Goal: Task Accomplishment & Management: Complete application form

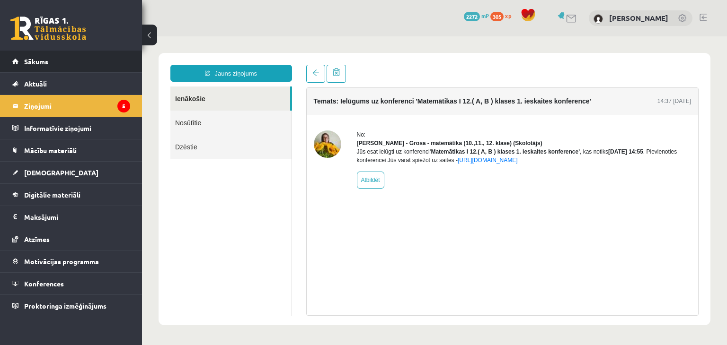
click at [36, 52] on link "Sākums" at bounding box center [71, 62] width 118 height 22
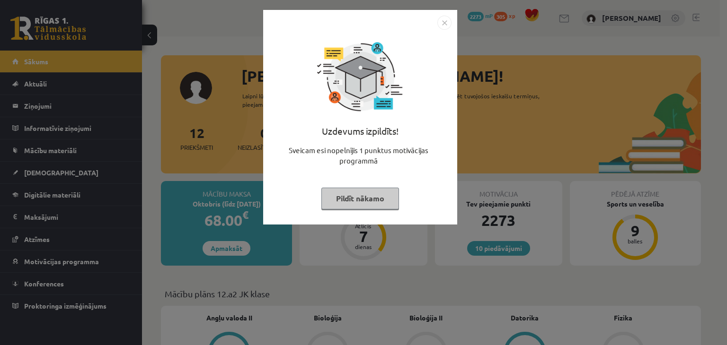
click at [325, 199] on button "Pildīt nākamo" at bounding box center [360, 199] width 78 height 22
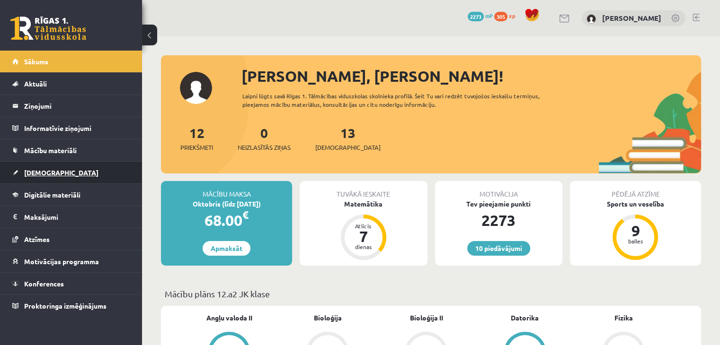
click at [78, 171] on link "[DEMOGRAPHIC_DATA]" at bounding box center [71, 173] width 118 height 22
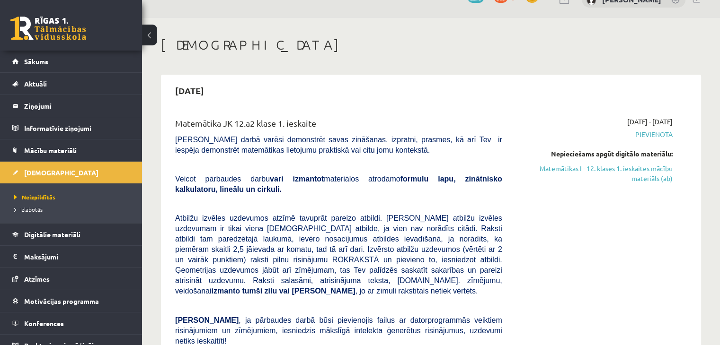
scroll to position [21, 0]
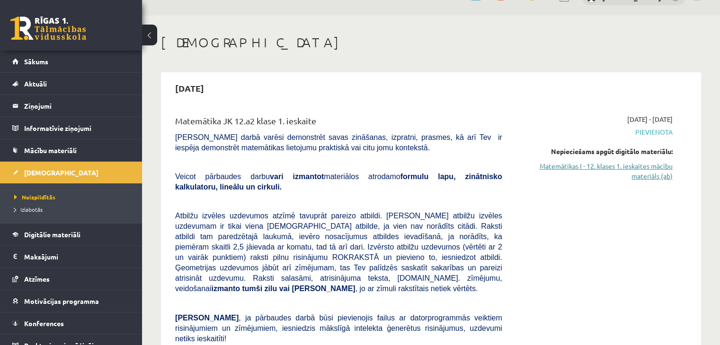
click at [588, 162] on link "Matemātikas I - 12. klases 1. ieskaites mācību materiāls (ab)" at bounding box center [594, 171] width 156 height 20
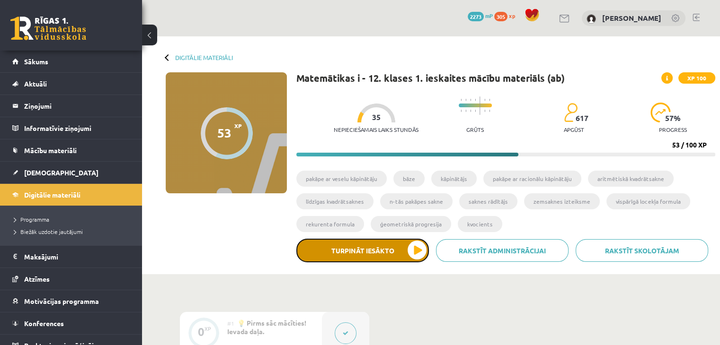
click at [422, 252] on button "Turpināt iesākto" at bounding box center [362, 251] width 133 height 24
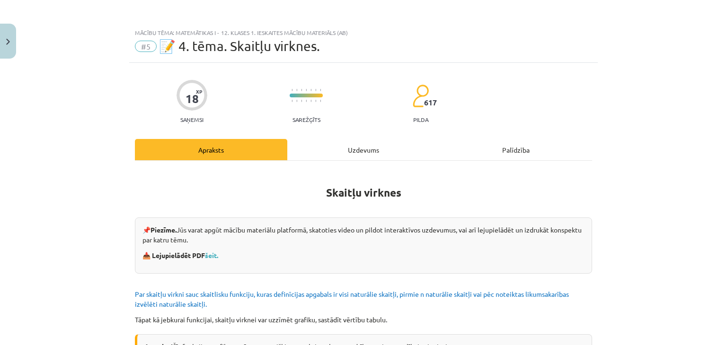
scroll to position [1, 0]
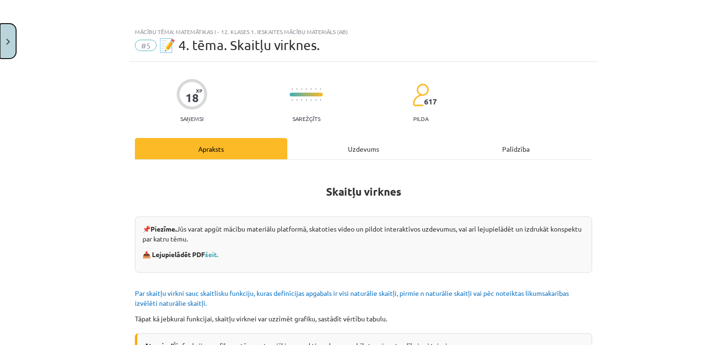
click at [13, 32] on button "Close" at bounding box center [8, 41] width 16 height 35
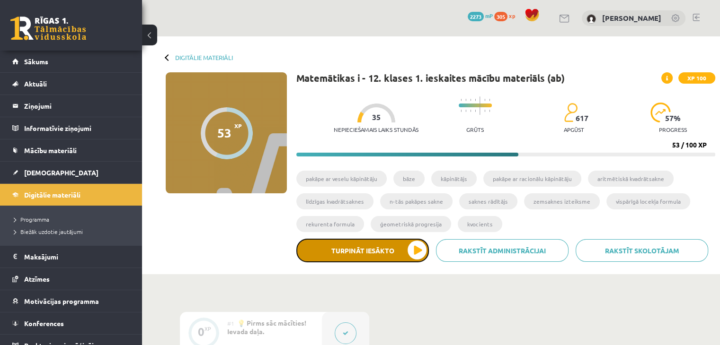
click at [424, 250] on button "Turpināt iesākto" at bounding box center [362, 251] width 133 height 24
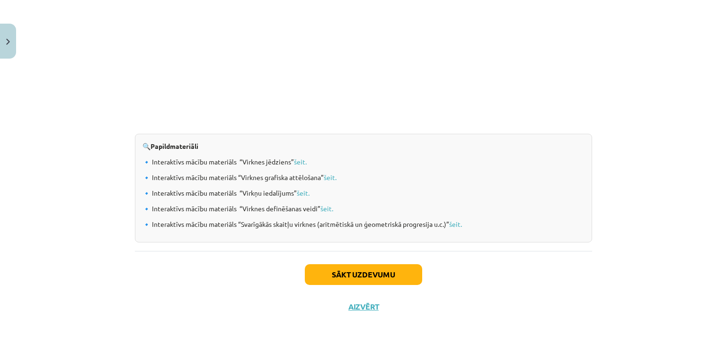
scroll to position [980, 0]
click at [373, 276] on button "Sākt uzdevumu" at bounding box center [363, 275] width 117 height 21
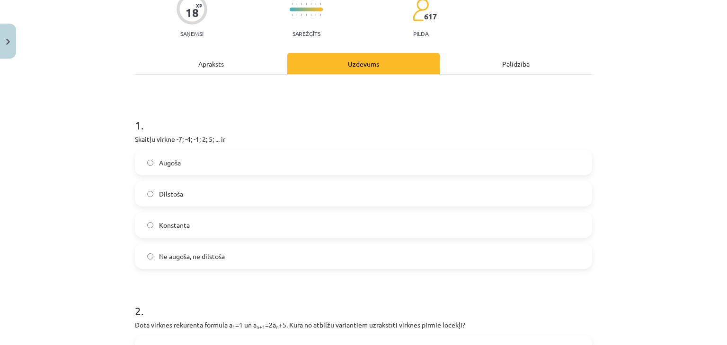
scroll to position [87, 0]
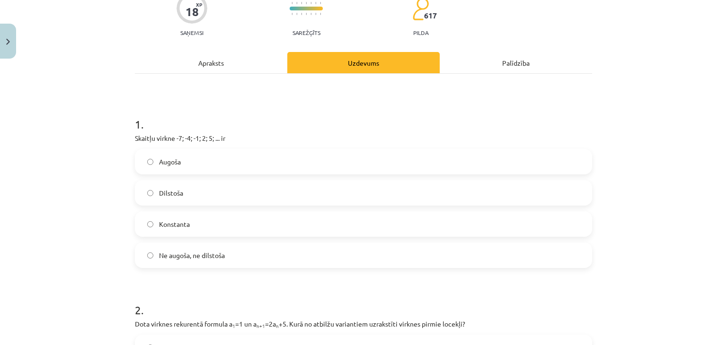
click at [268, 160] on label "Augoša" at bounding box center [363, 162] width 455 height 24
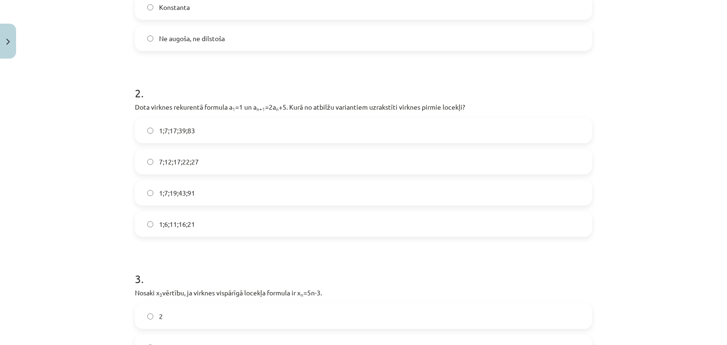
scroll to position [305, 0]
click at [271, 133] on label "1;7;17;39;83" at bounding box center [363, 130] width 455 height 24
click at [221, 193] on label "1;7;19;43;91" at bounding box center [363, 193] width 455 height 24
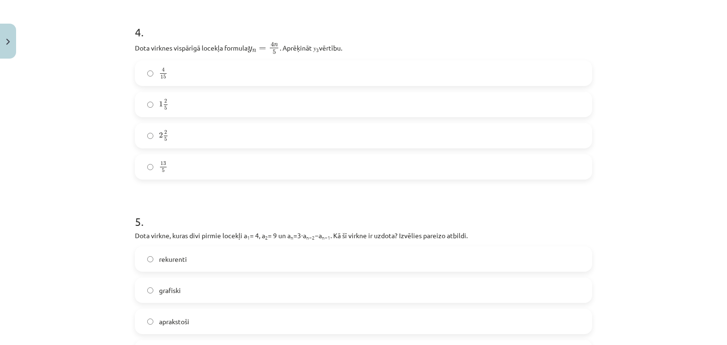
scroll to position [862, 0]
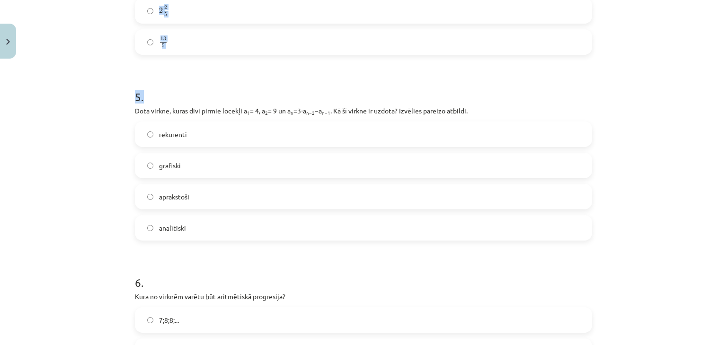
drag, startPoint x: 130, startPoint y: 42, endPoint x: 326, endPoint y: 59, distance: 196.2
copy form "3 . Nosaki x 3 vērtību, ja virknes vispārīgā locekļa formula ir x n =5n-3. 2 15…"
click at [209, 77] on h1 "5 ." at bounding box center [363, 88] width 457 height 29
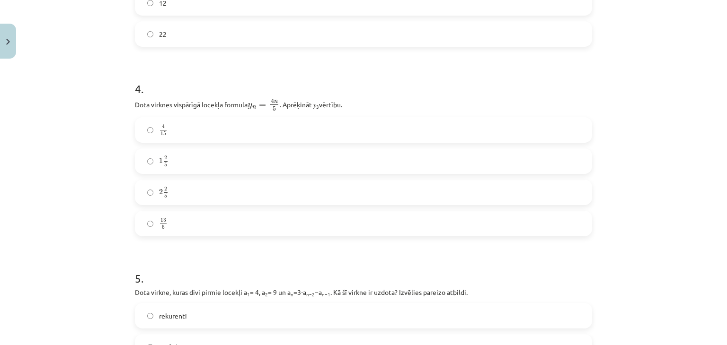
scroll to position [462, 0]
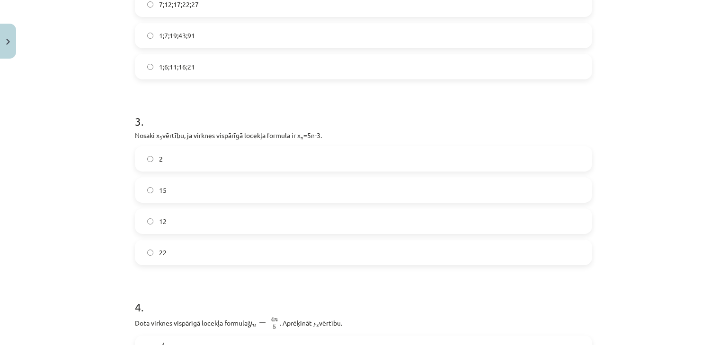
click at [193, 216] on label "12" at bounding box center [363, 222] width 455 height 24
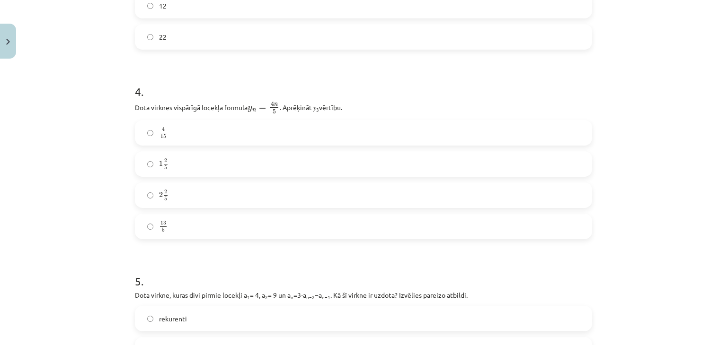
scroll to position [678, 0]
click at [210, 196] on label "2 2 5 2 2 5" at bounding box center [363, 195] width 455 height 24
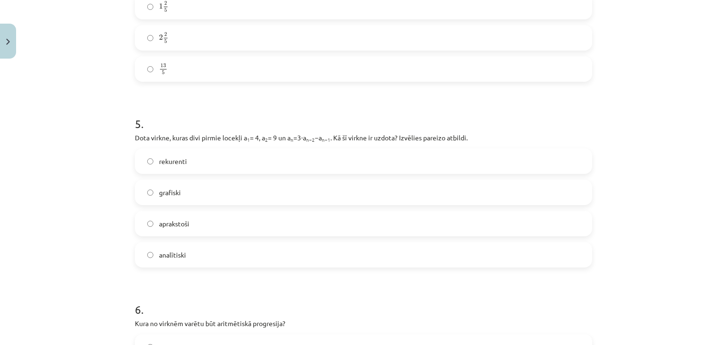
scroll to position [837, 0]
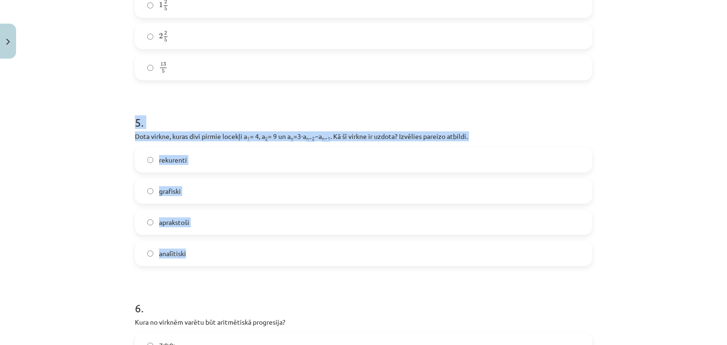
drag, startPoint x: 125, startPoint y: 117, endPoint x: 228, endPoint y: 254, distance: 170.8
copy div "5 . Dota virkne, kuras divi pirmie locekļi a 1 = 4, a 2 = 9 un a n =3⋅a n−2 −a …"
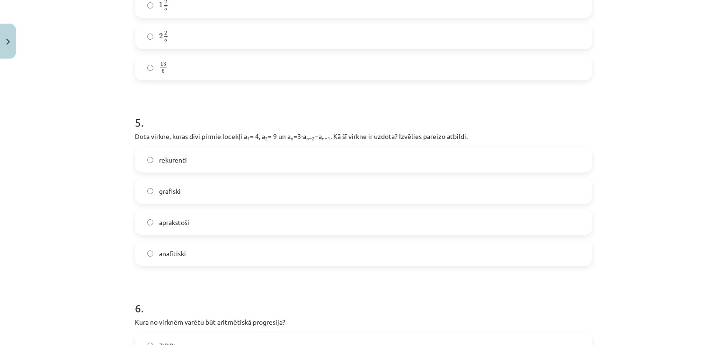
click at [105, 58] on div "Mācību tēma: Matemātikas i - 12. klases 1. ieskaites mācību materiāls (ab) #5 📝…" at bounding box center [363, 172] width 727 height 345
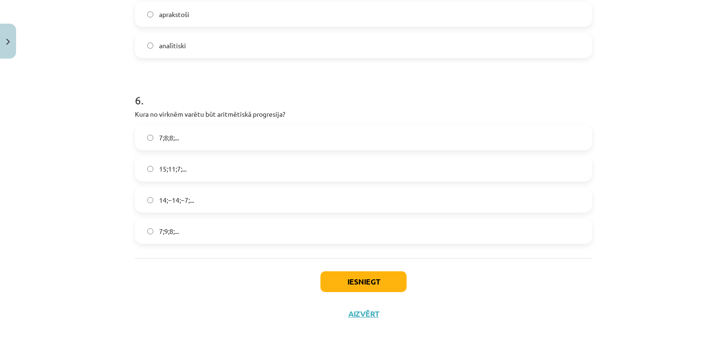
scroll to position [1004, 0]
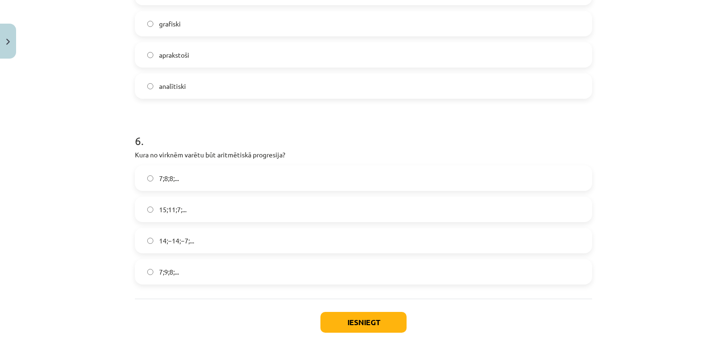
click at [212, 277] on label "7;9;8;..." at bounding box center [363, 272] width 455 height 24
click at [229, 214] on label "15;11;7;..." at bounding box center [363, 210] width 455 height 24
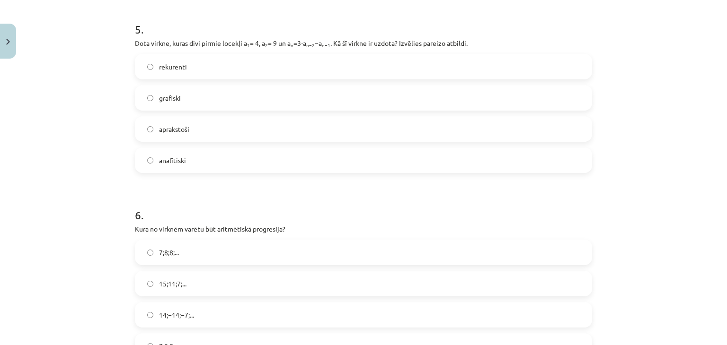
scroll to position [930, 0]
click at [191, 62] on label "rekurenti" at bounding box center [363, 67] width 455 height 24
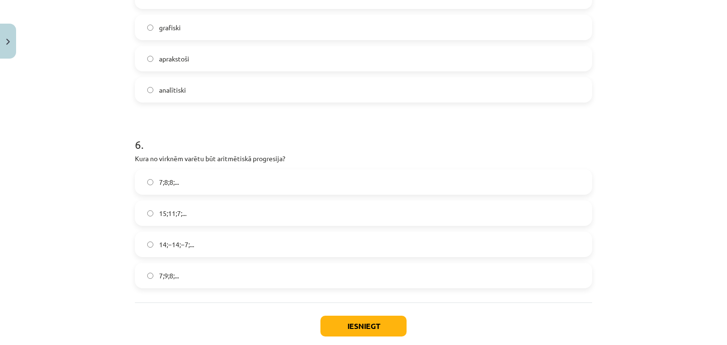
scroll to position [1001, 0]
click at [346, 320] on button "Iesniegt" at bounding box center [363, 325] width 86 height 21
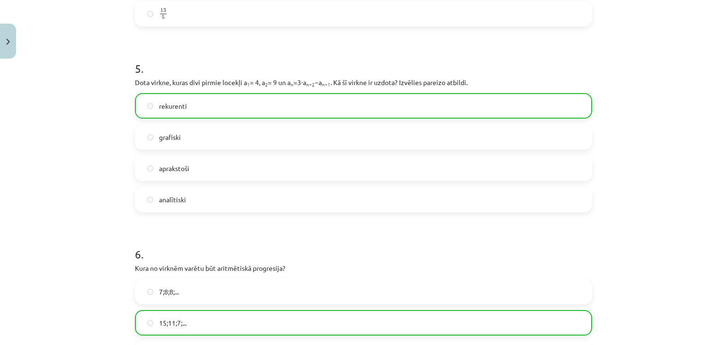
scroll to position [1083, 0]
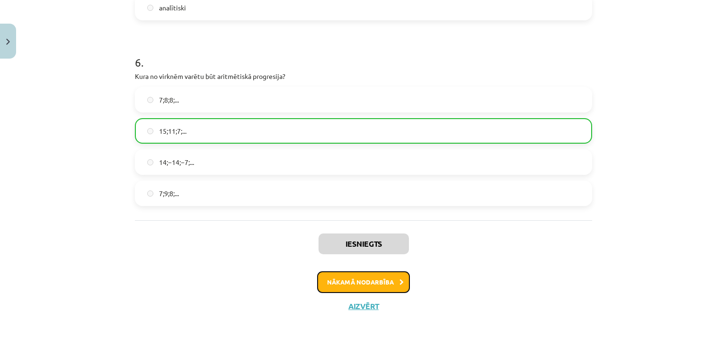
click at [351, 283] on button "Nākamā nodarbība" at bounding box center [363, 283] width 93 height 22
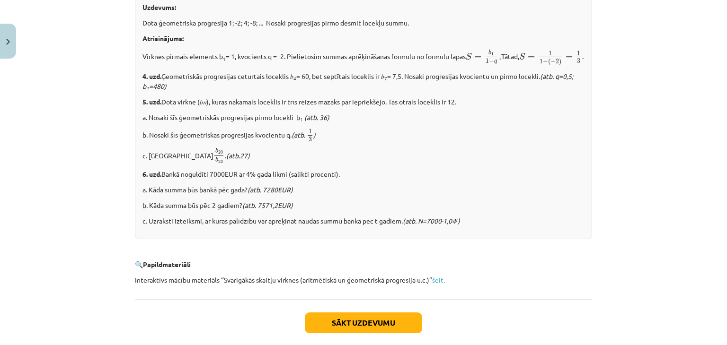
scroll to position [1188, 0]
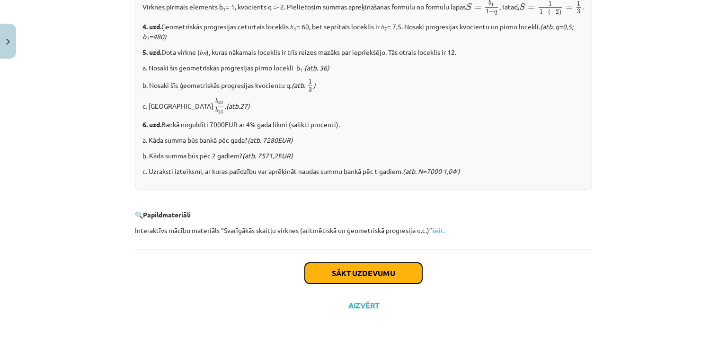
click at [341, 270] on button "Sākt uzdevumu" at bounding box center [363, 273] width 117 height 21
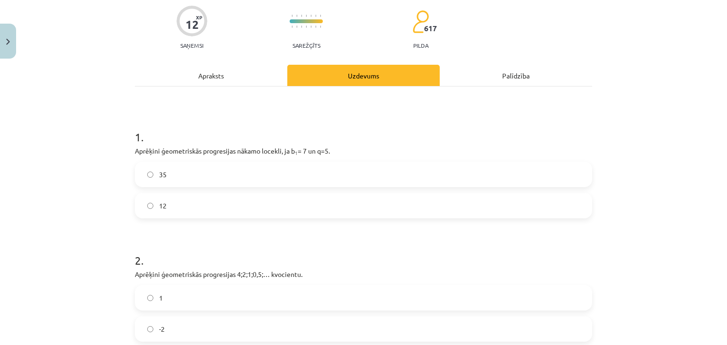
scroll to position [97, 0]
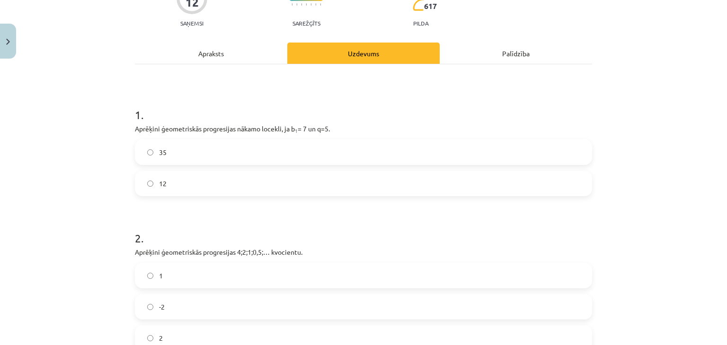
click at [339, 149] on label "35" at bounding box center [363, 153] width 455 height 24
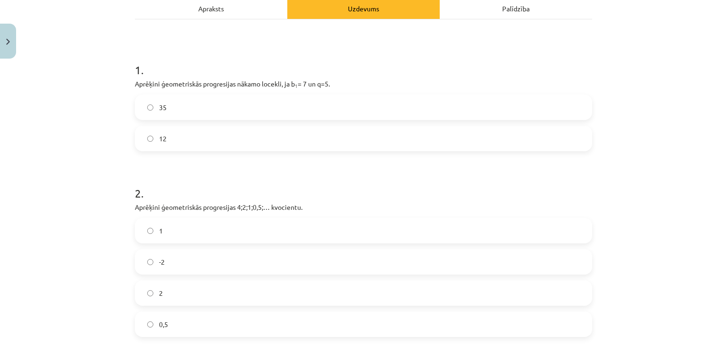
scroll to position [142, 0]
click at [231, 12] on div "Apraksts" at bounding box center [211, 7] width 152 height 21
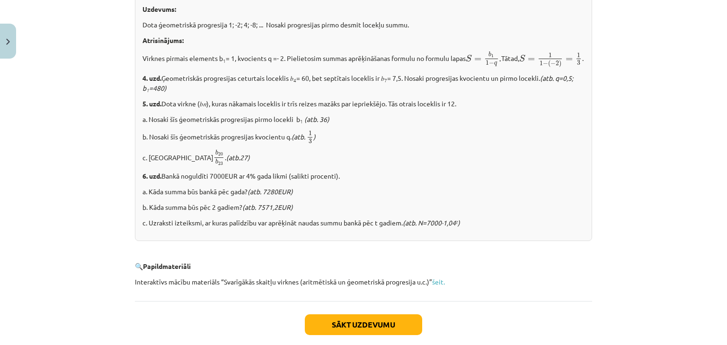
scroll to position [1188, 0]
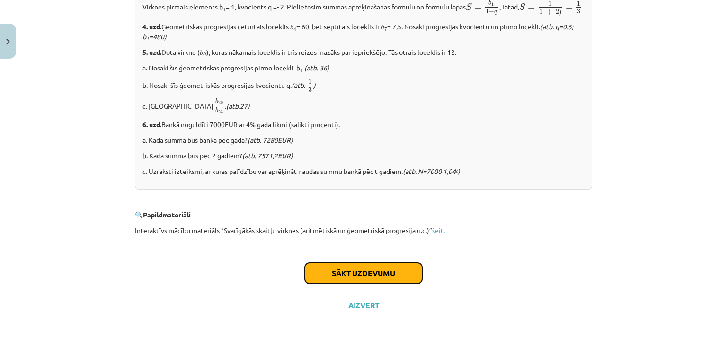
click at [331, 272] on button "Sākt uzdevumu" at bounding box center [363, 273] width 117 height 21
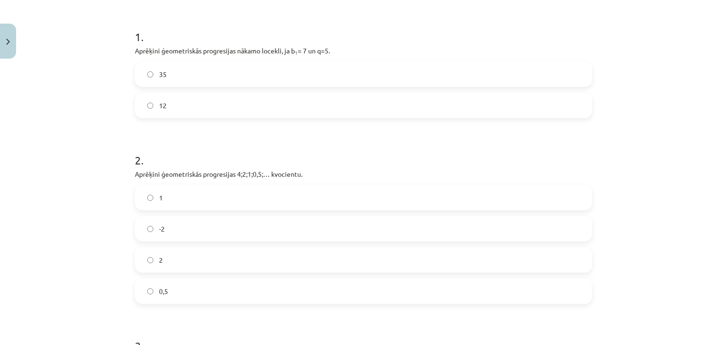
scroll to position [175, 0]
click at [285, 265] on label "2" at bounding box center [363, 260] width 455 height 24
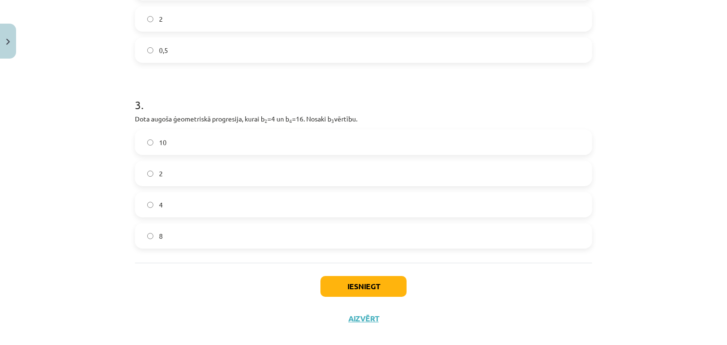
scroll to position [416, 0]
click at [257, 231] on label "8" at bounding box center [363, 236] width 455 height 24
click at [353, 284] on button "Iesniegt" at bounding box center [363, 286] width 86 height 21
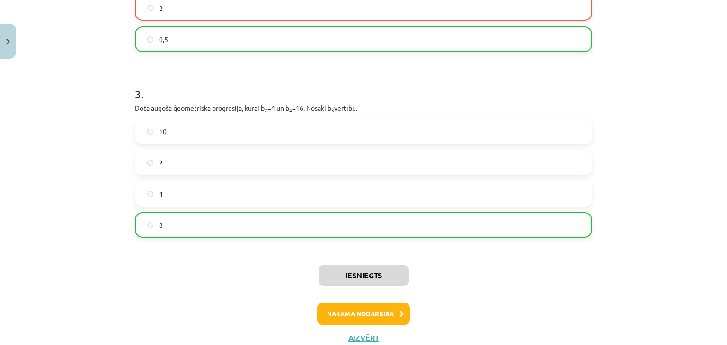
scroll to position [459, 0]
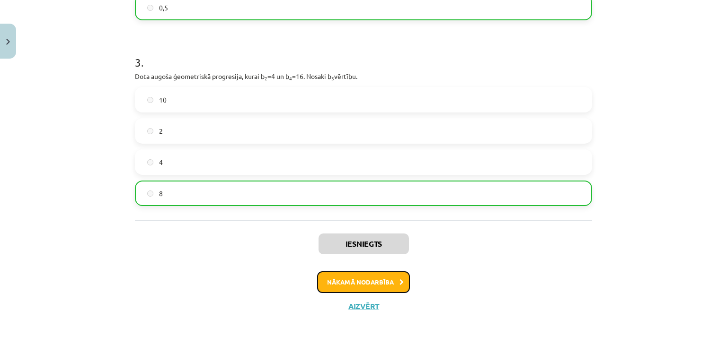
click at [351, 273] on button "Nākamā nodarbība" at bounding box center [363, 283] width 93 height 22
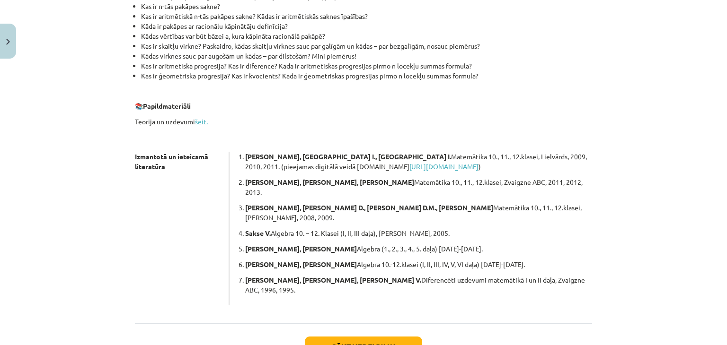
scroll to position [215, 0]
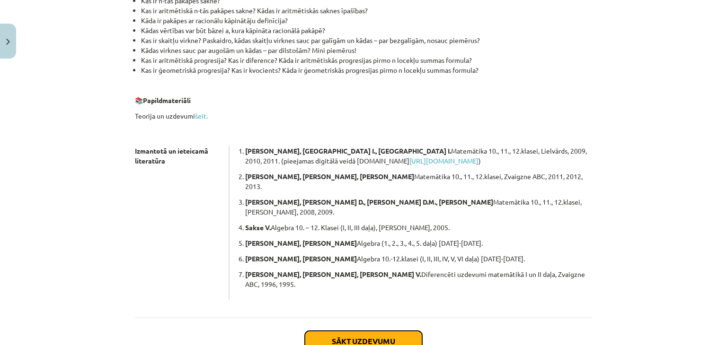
click at [348, 331] on button "Sākt uzdevumu" at bounding box center [363, 341] width 117 height 21
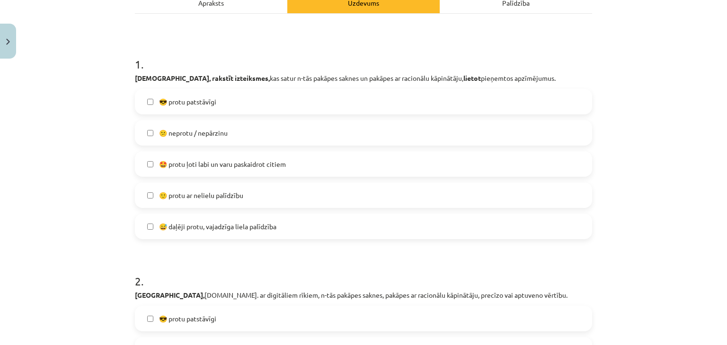
scroll to position [149, 0]
click at [255, 190] on label "🙂 protu ar nelielu palīdzību" at bounding box center [363, 194] width 455 height 24
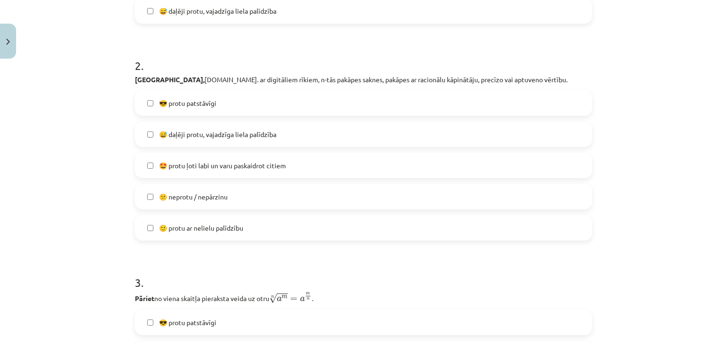
scroll to position [364, 0]
click at [232, 224] on span "🙂 protu ar nelielu palīdzību" at bounding box center [201, 227] width 84 height 10
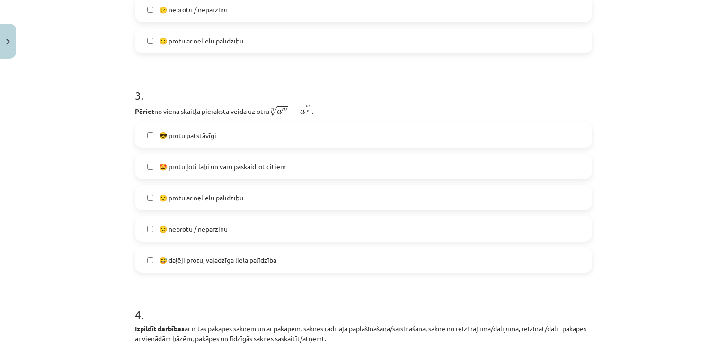
scroll to position [566, 0]
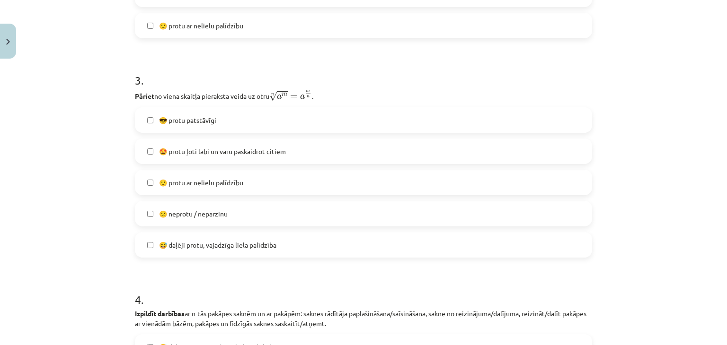
click at [224, 183] on span "🙂 protu ar nelielu palīdzību" at bounding box center [201, 183] width 84 height 10
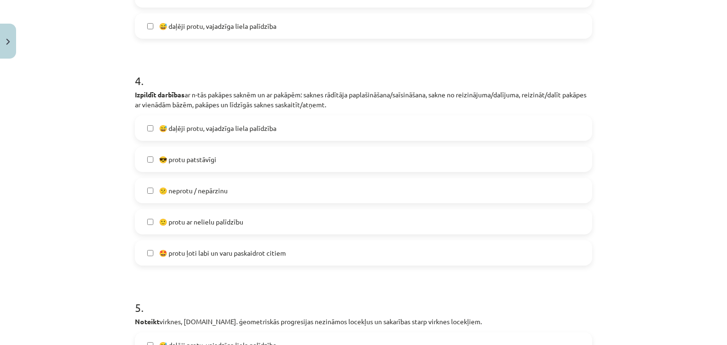
scroll to position [785, 0]
click at [221, 222] on span "🙂 protu ar nelielu palīdzību" at bounding box center [201, 222] width 84 height 10
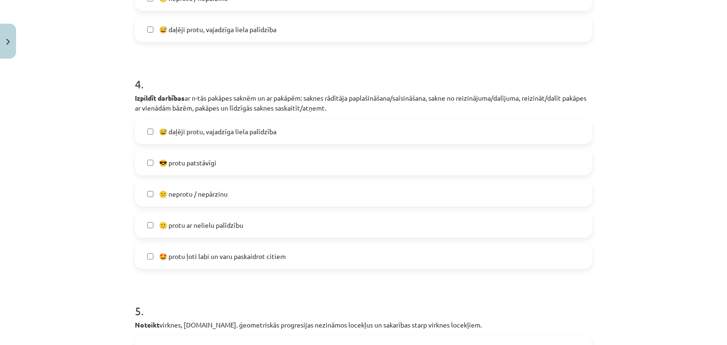
click at [245, 135] on span "😅 daļēji protu, vajadzīga liela palīdzība" at bounding box center [217, 132] width 117 height 10
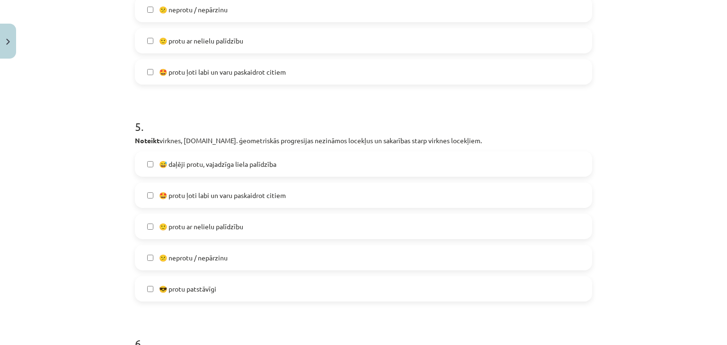
scroll to position [966, 0]
click at [217, 165] on span "😅 daļēji protu, vajadzīga liela palīdzība" at bounding box center [217, 164] width 117 height 10
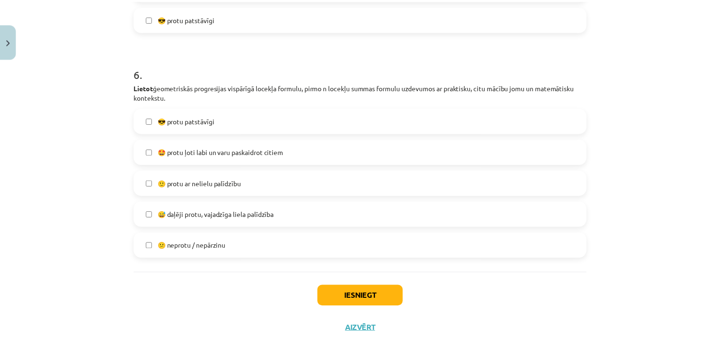
scroll to position [1237, 0]
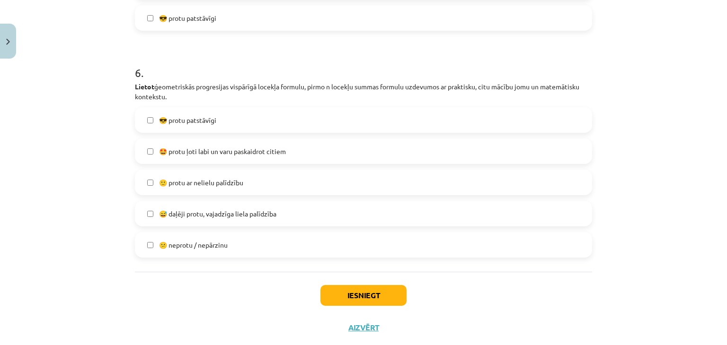
click at [227, 181] on span "🙂 protu ar nelielu palīdzību" at bounding box center [201, 183] width 84 height 10
click at [343, 294] on button "Iesniegt" at bounding box center [363, 295] width 86 height 21
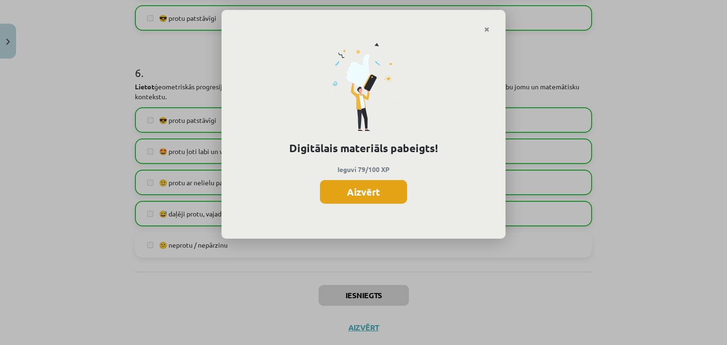
click at [371, 194] on button "Aizvērt" at bounding box center [363, 192] width 87 height 24
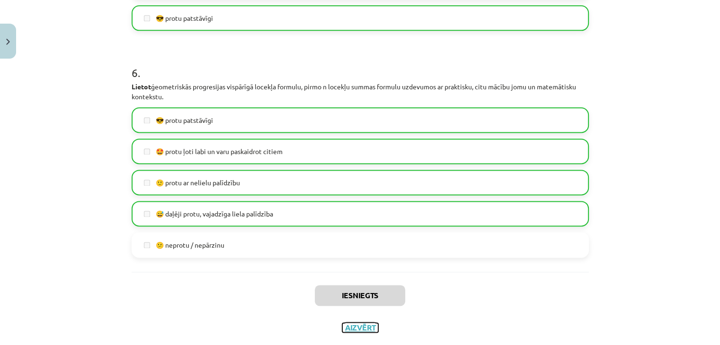
click at [361, 329] on button "Aizvērt" at bounding box center [360, 327] width 36 height 9
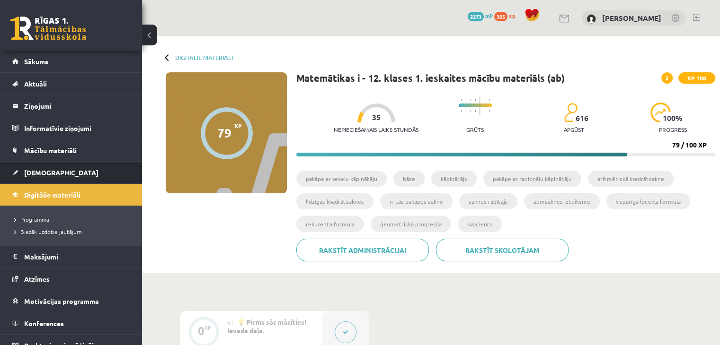
click at [73, 175] on link "[DEMOGRAPHIC_DATA]" at bounding box center [71, 173] width 118 height 22
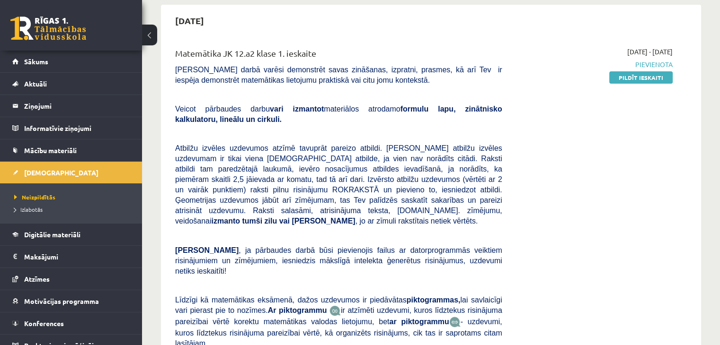
scroll to position [96, 0]
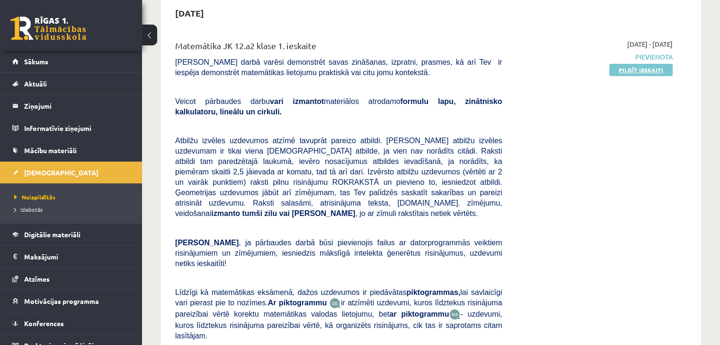
click at [626, 70] on link "Pildīt ieskaiti" at bounding box center [640, 70] width 63 height 12
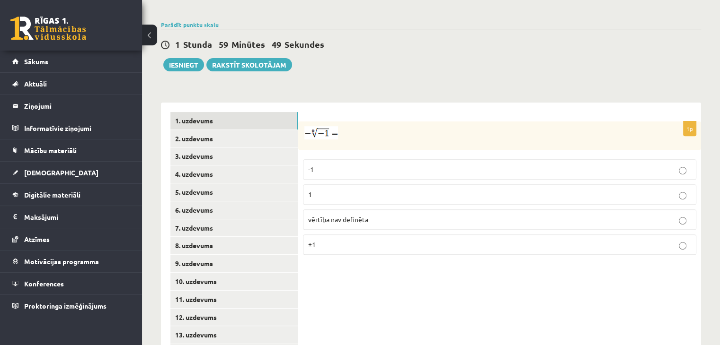
scroll to position [361, 0]
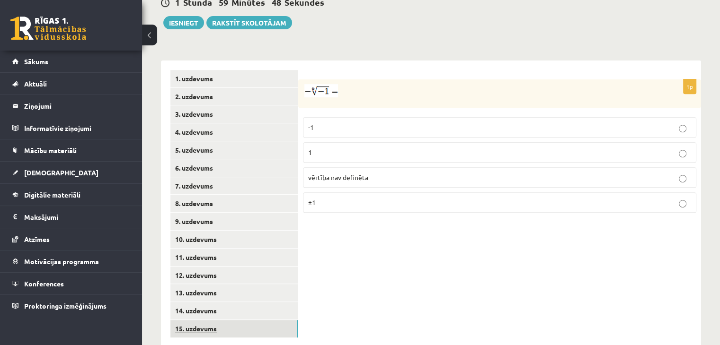
click at [197, 320] on link "15. uzdevums" at bounding box center [233, 329] width 127 height 18
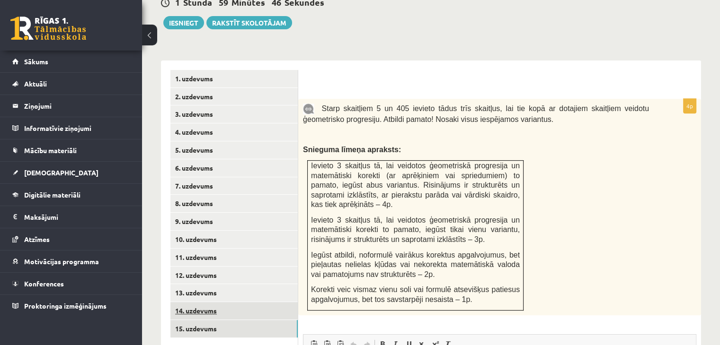
scroll to position [0, 0]
click at [214, 302] on link "14. uzdevums" at bounding box center [233, 311] width 127 height 18
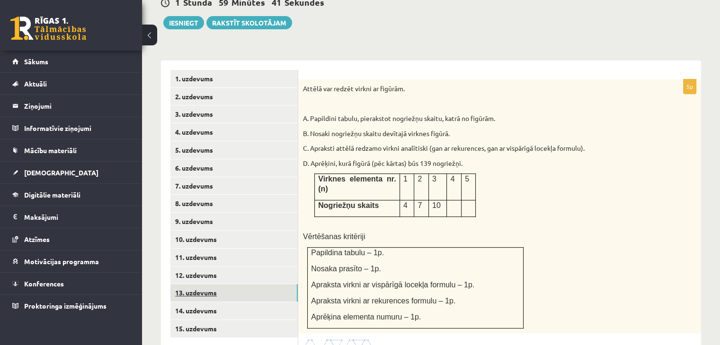
click at [226, 284] on link "13. uzdevums" at bounding box center [233, 293] width 127 height 18
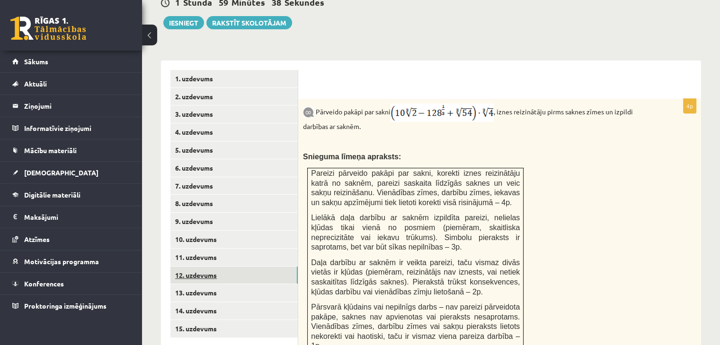
click at [230, 267] on link "12. uzdevums" at bounding box center [233, 276] width 127 height 18
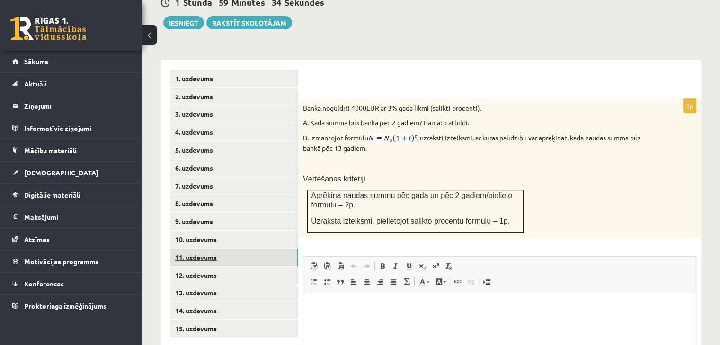
click at [232, 249] on link "11. uzdevums" at bounding box center [233, 258] width 127 height 18
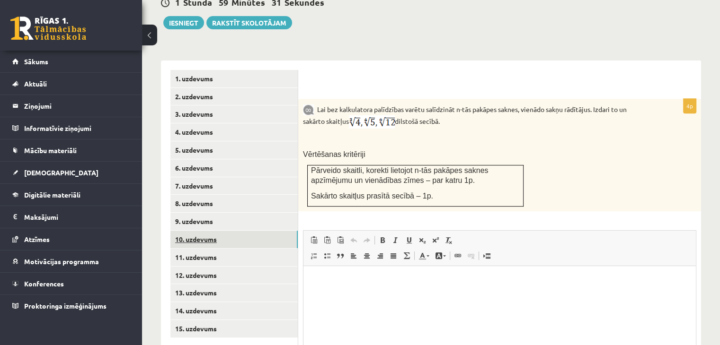
click at [239, 231] on link "10. uzdevums" at bounding box center [233, 240] width 127 height 18
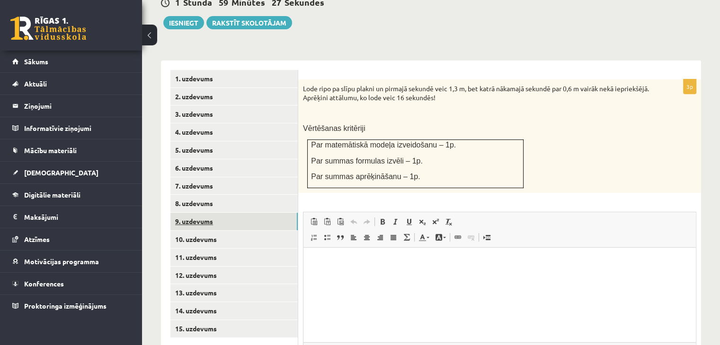
click at [247, 213] on link "9. uzdevums" at bounding box center [233, 222] width 127 height 18
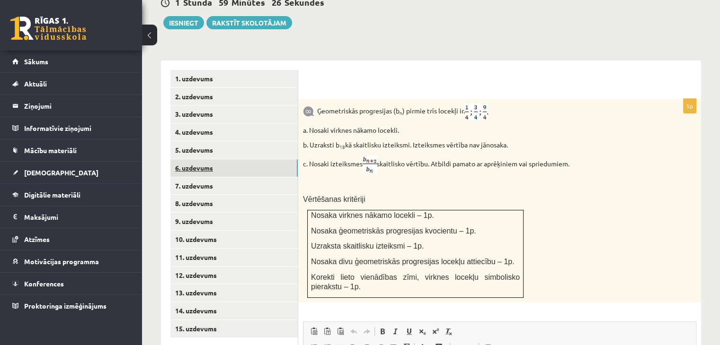
click at [249, 159] on link "6. uzdevums" at bounding box center [233, 168] width 127 height 18
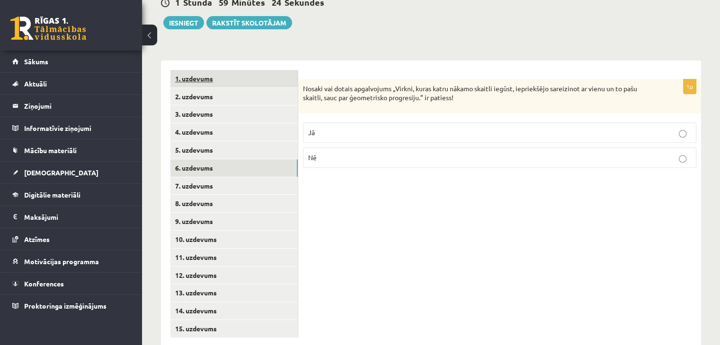
click at [263, 70] on link "1. uzdevums" at bounding box center [233, 79] width 127 height 18
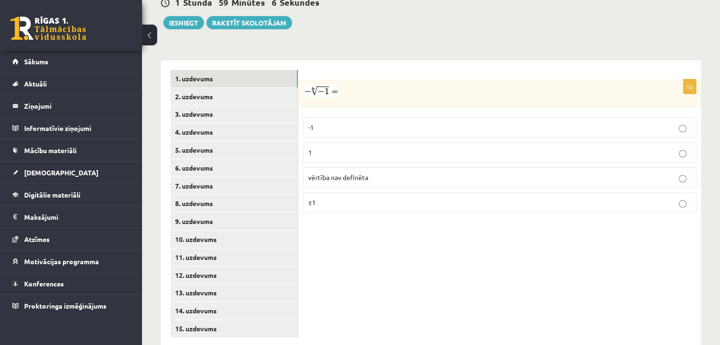
click at [355, 173] on span "vērtība nav definēta" at bounding box center [338, 177] width 60 height 9
click at [265, 88] on link "2. uzdevums" at bounding box center [233, 97] width 127 height 18
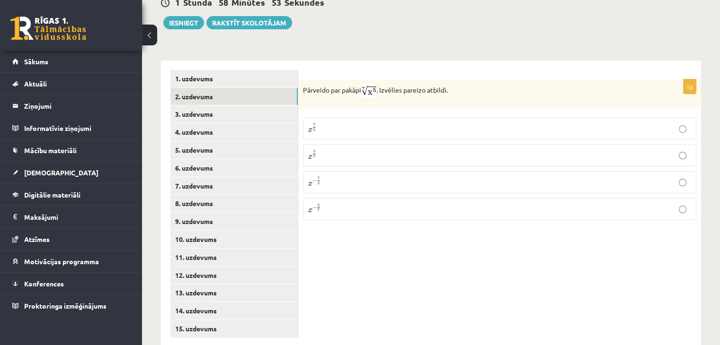
click at [354, 150] on p "x 5 7 x 5 7" at bounding box center [499, 156] width 383 height 12
click at [250, 106] on link "3. uzdevums" at bounding box center [233, 115] width 127 height 18
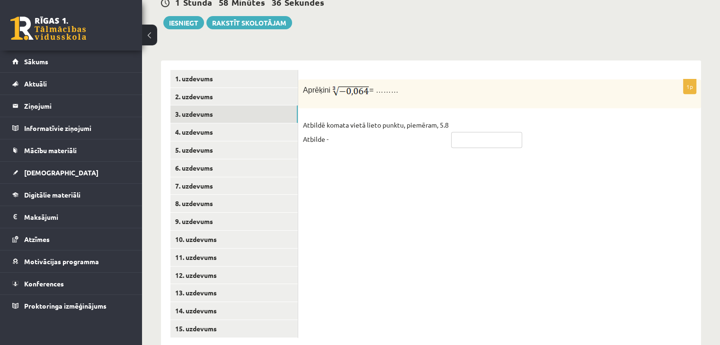
click at [475, 132] on input "text" at bounding box center [486, 140] width 71 height 16
type input "****"
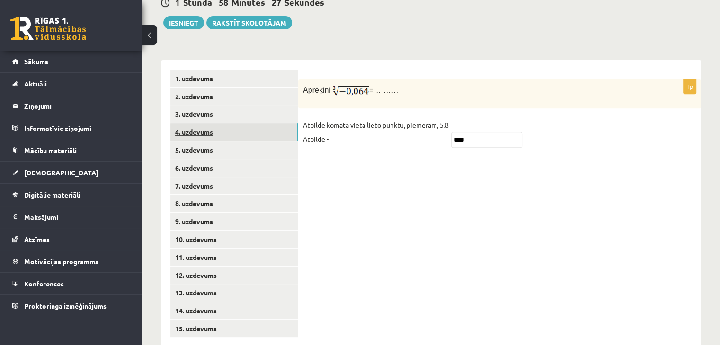
click at [266, 124] on link "4. uzdevums" at bounding box center [233, 133] width 127 height 18
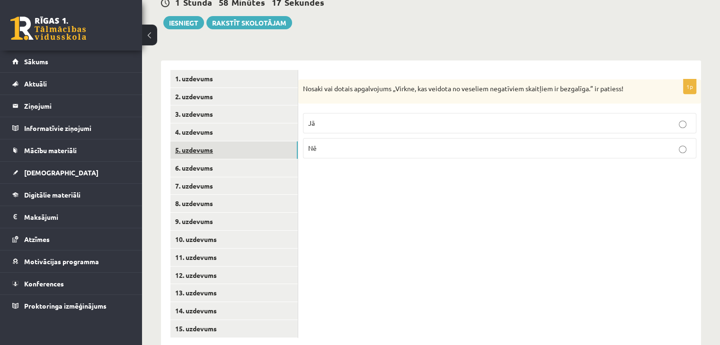
click at [263, 142] on link "5. uzdevums" at bounding box center [233, 151] width 127 height 18
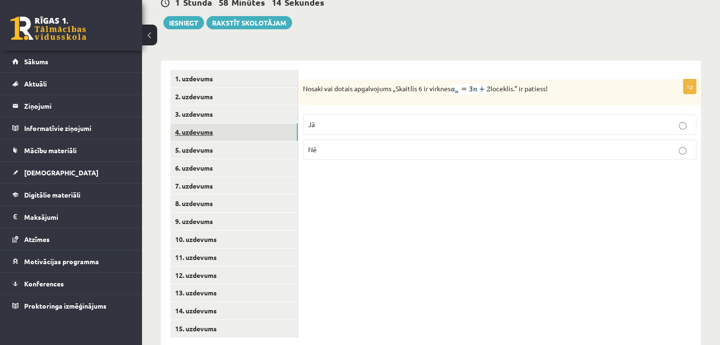
click at [265, 124] on link "4. uzdevums" at bounding box center [233, 133] width 127 height 18
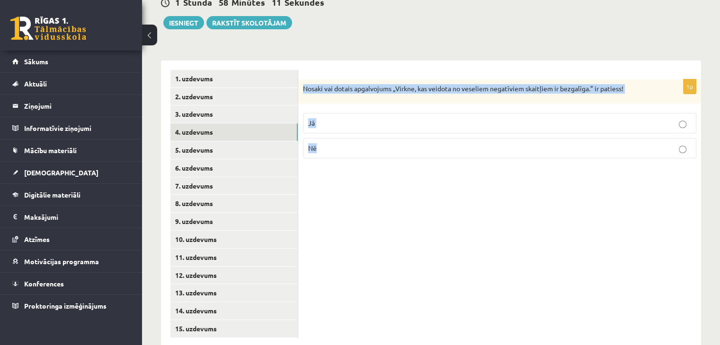
drag, startPoint x: 303, startPoint y: 68, endPoint x: 344, endPoint y: 120, distance: 65.8
click at [344, 120] on div "1p Nosaki vai dotais apgalvojums „Virkne, kas veidota no veseliem negatīviem sk…" at bounding box center [499, 123] width 403 height 87
copy div "Nosaki vai dotais apgalvojums „Virkne, kas veidota no veseliem negatīviem skait…"
click at [354, 193] on div "1p Nosaki vai dotais apgalvojums „Virkne, kas veidota no veseliem negatīviem sk…" at bounding box center [499, 204] width 403 height 287
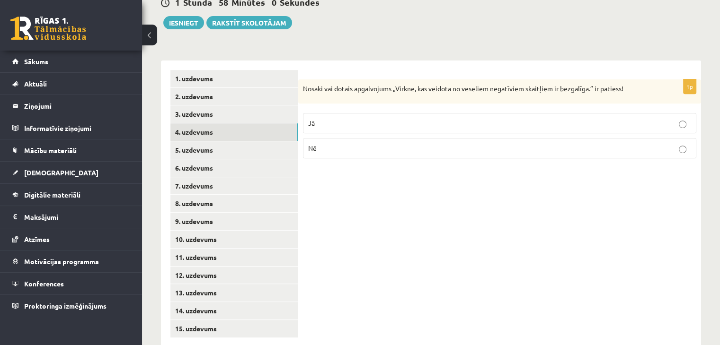
click at [362, 118] on p "Jā" at bounding box center [499, 123] width 383 height 10
click at [283, 142] on link "5. uzdevums" at bounding box center [233, 151] width 127 height 18
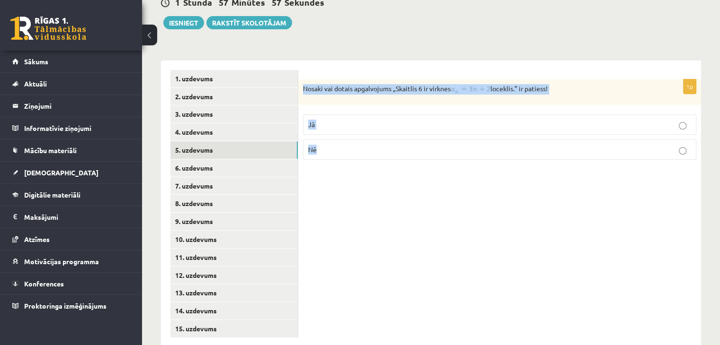
drag, startPoint x: 300, startPoint y: 66, endPoint x: 345, endPoint y: 147, distance: 92.6
click at [345, 147] on div "1p Nosaki vai dotais apgalvojums „Skaitlis 6 ir virknes loceklis.” ir patiess! …" at bounding box center [499, 204] width 403 height 287
copy div "Nosaki vai dotais apgalvojums „Skaitlis 6 ir virknes loceklis.” ir patiess! Jā …"
click at [375, 163] on div "1p Nosaki vai dotais apgalvojums „Skaitlis 6 ir virknes loceklis.” ir patiess! …" at bounding box center [499, 204] width 403 height 287
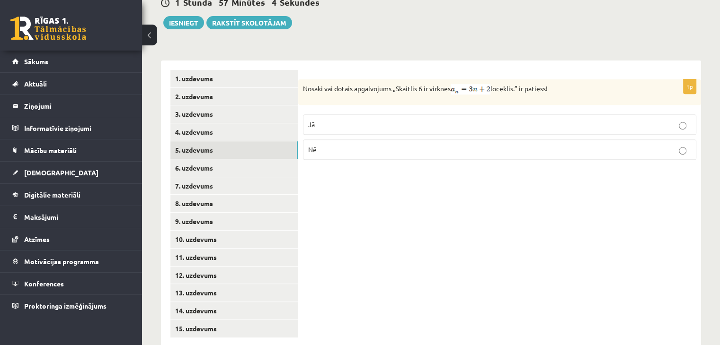
click at [375, 145] on p "Nē" at bounding box center [499, 150] width 383 height 10
click at [247, 159] on link "6. uzdevums" at bounding box center [233, 168] width 127 height 18
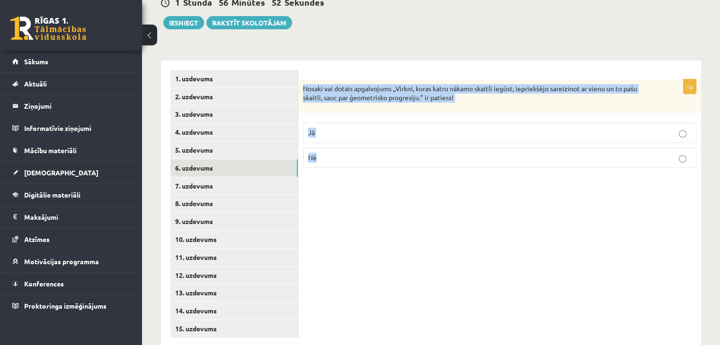
drag, startPoint x: 301, startPoint y: 66, endPoint x: 402, endPoint y: 145, distance: 128.2
click at [402, 145] on div "1p Nosaki vai dotais apgalvojums „Virkni, kuras katru nākamo skaitli iegūst, ie…" at bounding box center [499, 128] width 403 height 96
copy div "Nosaki vai dotais apgalvojums „Virkni, kuras katru nākamo skaitli iegūst, iepri…"
click at [359, 96] on div "1p Nosaki vai dotais apgalvojums „Virkni, kuras katru nākamo skaitli iegūst, ie…" at bounding box center [499, 128] width 403 height 96
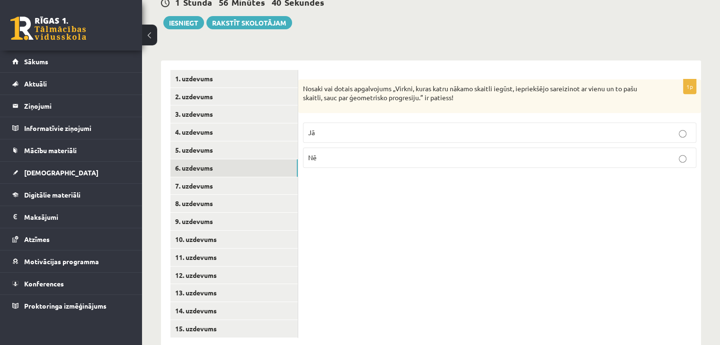
click at [360, 128] on p "Jā" at bounding box center [499, 133] width 383 height 10
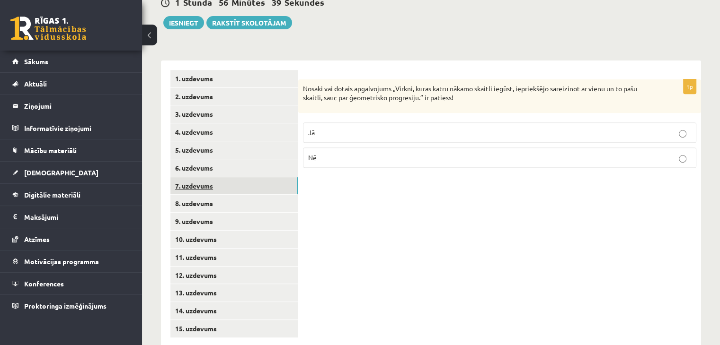
click at [261, 177] on link "7. uzdevums" at bounding box center [233, 186] width 127 height 18
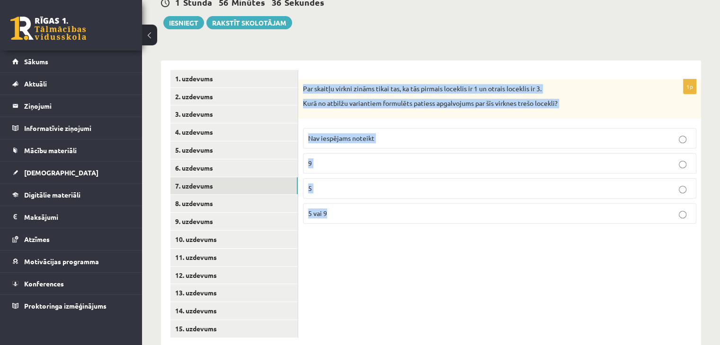
drag, startPoint x: 304, startPoint y: 67, endPoint x: 395, endPoint y: 192, distance: 154.5
click at [395, 192] on div "1p Par skaitļu virkni zināms tikai tas, ka tās pirmais loceklis ir 1 un otrais …" at bounding box center [499, 156] width 403 height 152
copy div "Par skaitļu virkni zināms tikai tas, ka tās pirmais loceklis ir 1 un otrais loc…"
click at [393, 261] on div "1p Par skaitļu virkni zināms tikai tas, ka tās pirmais loceklis ir 1 un otrais …" at bounding box center [499, 204] width 403 height 287
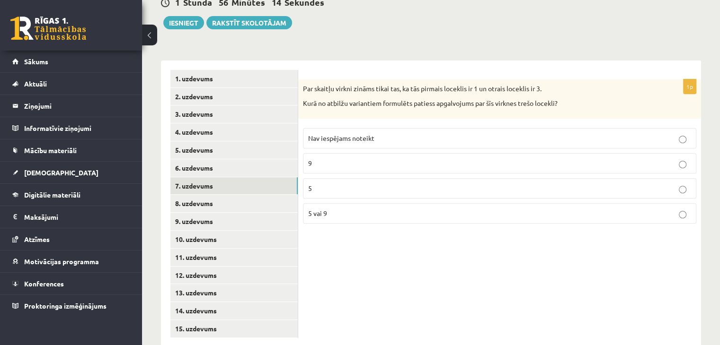
click at [360, 128] on label "Nav iespējams noteikt" at bounding box center [499, 138] width 393 height 20
click at [254, 195] on link "8. uzdevums" at bounding box center [233, 204] width 127 height 18
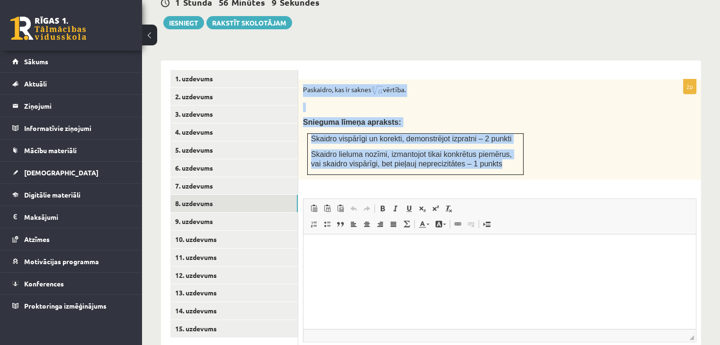
drag, startPoint x: 302, startPoint y: 67, endPoint x: 505, endPoint y: 143, distance: 217.3
click at [505, 143] on div "Paskaidro, kas ir saknes vērtība. Snieguma līmeņa apraksts: Skaidro vispārīgi u…" at bounding box center [499, 130] width 403 height 100
copy div "Paskaidro, kas ir saknes vērtība. Snieguma līmeņa apraksts: Skaidro vispārīgi u…"
click at [455, 117] on p "Snieguma līmeņa apraksts:" at bounding box center [476, 122] width 346 height 10
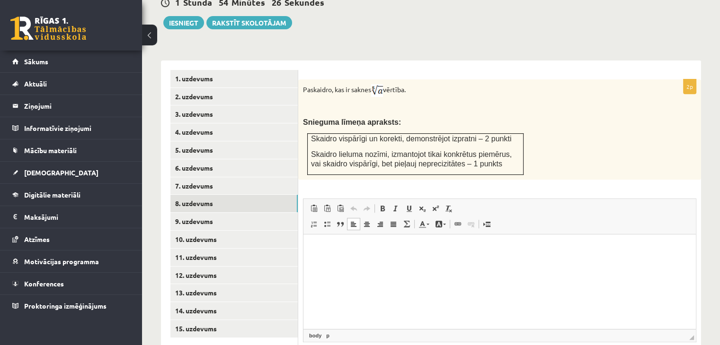
click at [390, 258] on html at bounding box center [499, 248] width 392 height 29
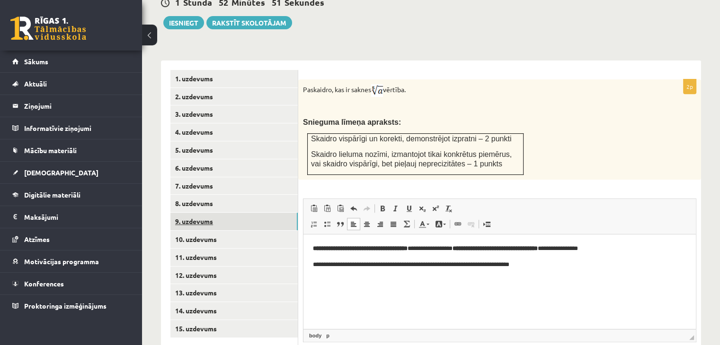
click at [276, 213] on link "9. uzdevums" at bounding box center [233, 222] width 127 height 18
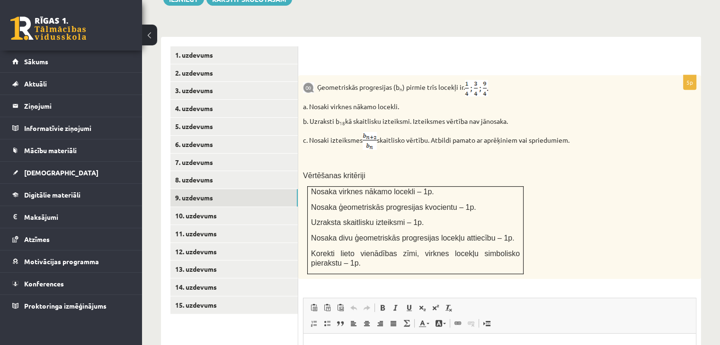
scroll to position [385, 0]
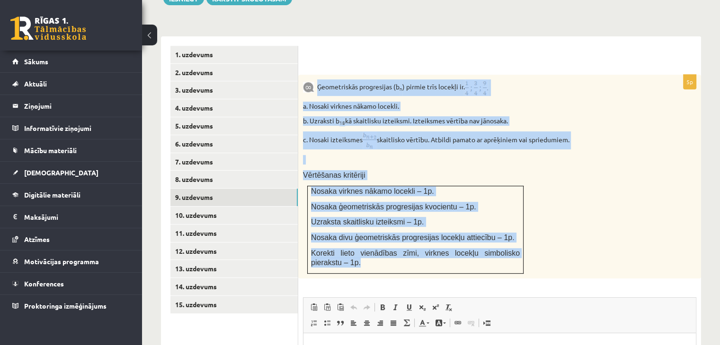
drag, startPoint x: 318, startPoint y: 65, endPoint x: 514, endPoint y: 246, distance: 266.6
click at [514, 246] on div "Ģeometriskās progresijas (b n ) pirmie trīs locekļi ir . a. Nosaki virknes nāka…" at bounding box center [499, 177] width 403 height 204
copy div "Ģeometriskās progresijas (b n ) pirmie trīs locekļi ir . a. Nosaki virknes nāka…"
click at [388, 75] on div "Ģeometriskās progresijas (b n ) pirmie trīs locekļi ir . a. Nosaki virknes nāka…" at bounding box center [499, 177] width 403 height 204
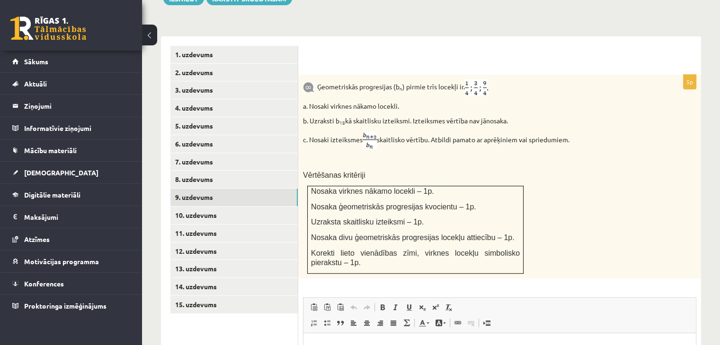
drag, startPoint x: 301, startPoint y: 116, endPoint x: 590, endPoint y: 114, distance: 288.7
click at [590, 114] on div "Ģeometriskās progresijas (b n ) pirmie trīs locekļi ir . a. Nosaki virknes nāka…" at bounding box center [499, 177] width 403 height 204
copy p "c. Nosaki izteiksmes skaitlisko vērtību. Atbildi pamato ar aprēķiniem vai sprie…"
click at [384, 186] on td "Nosaka virknes nākamo locekli – 1p. Nosaka ģeometriskās progresijas kvocientu –…" at bounding box center [416, 230] width 216 height 88
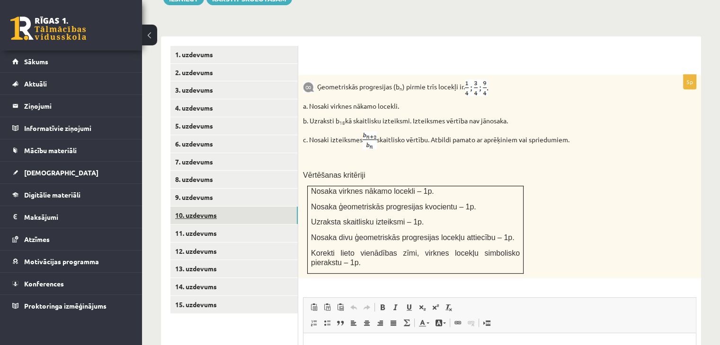
click at [203, 207] on link "10. uzdevums" at bounding box center [233, 216] width 127 height 18
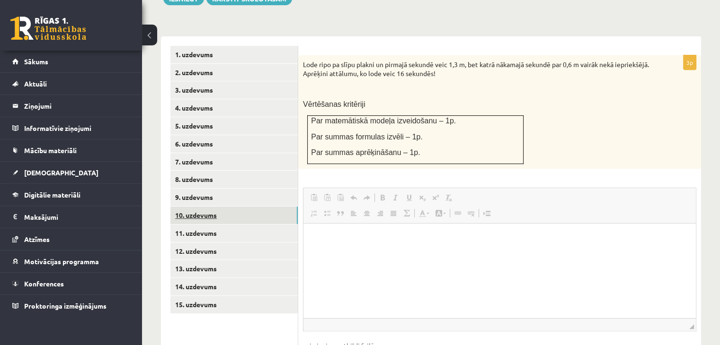
scroll to position [0, 0]
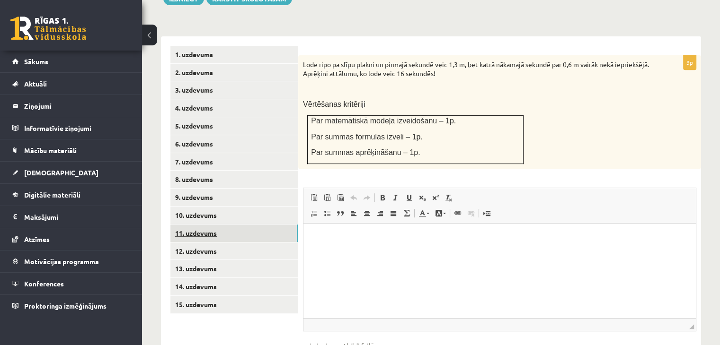
click at [219, 225] on link "11. uzdevums" at bounding box center [233, 234] width 127 height 18
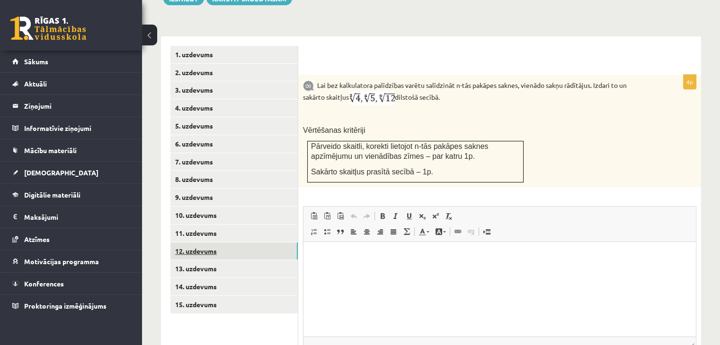
click at [227, 243] on link "12. uzdevums" at bounding box center [233, 252] width 127 height 18
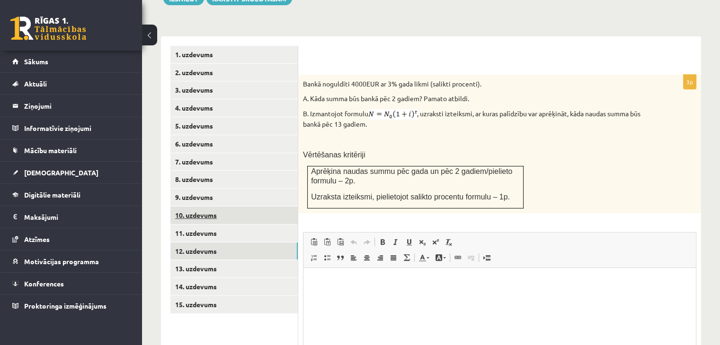
click at [237, 207] on link "10. uzdevums" at bounding box center [233, 216] width 127 height 18
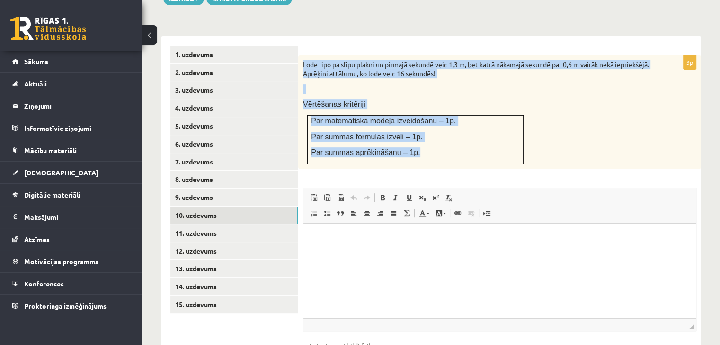
drag, startPoint x: 303, startPoint y: 40, endPoint x: 412, endPoint y: 134, distance: 143.3
click at [412, 134] on div "Lode ripo pa slīpu plakni un pirmajā sekundē veic 1,3 m, bet katrā nākamajā sek…" at bounding box center [499, 112] width 403 height 114
copy div "Lode ripo pa slīpu plakni un pirmajā sekundē veic 1,3 m, bet katrā nākamajā sek…"
click at [551, 88] on div "Lode ripo pa slīpu plakni un pirmajā sekundē veic 1,3 m, bet katrā nākamajā sek…" at bounding box center [499, 112] width 403 height 114
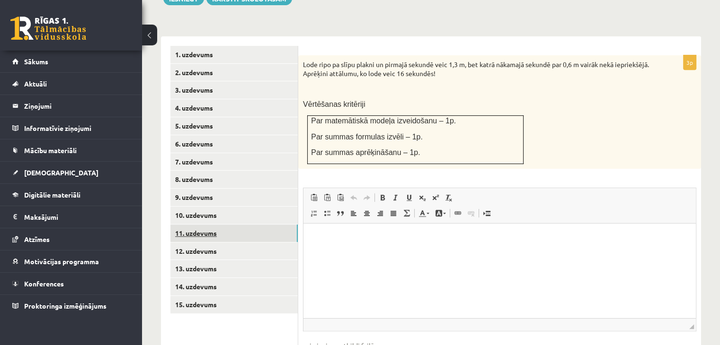
click at [216, 225] on link "11. uzdevums" at bounding box center [233, 234] width 127 height 18
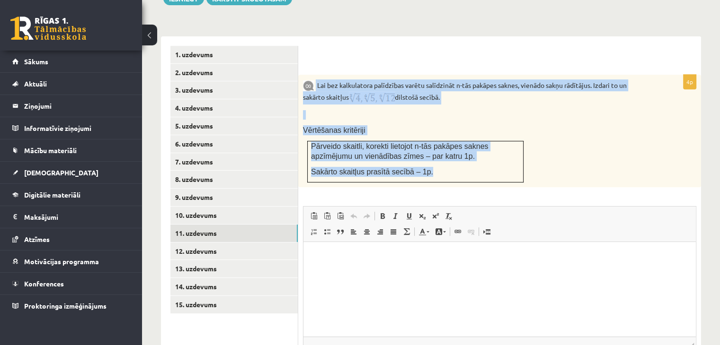
drag, startPoint x: 317, startPoint y: 60, endPoint x: 464, endPoint y: 148, distance: 171.5
click at [464, 148] on div "Lai bez kalkulatora palīdzības varētu salīdzināt n-tās pakāpes saknes, vienādo …" at bounding box center [499, 131] width 403 height 113
click at [539, 129] on div "Lai bez kalkulatora palīdzības varētu salīdzināt n-tās pakāpes saknes, vienādo …" at bounding box center [499, 131] width 403 height 113
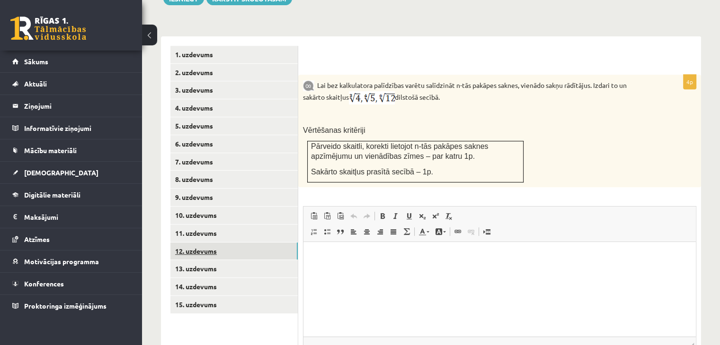
click at [230, 243] on link "12. uzdevums" at bounding box center [233, 252] width 127 height 18
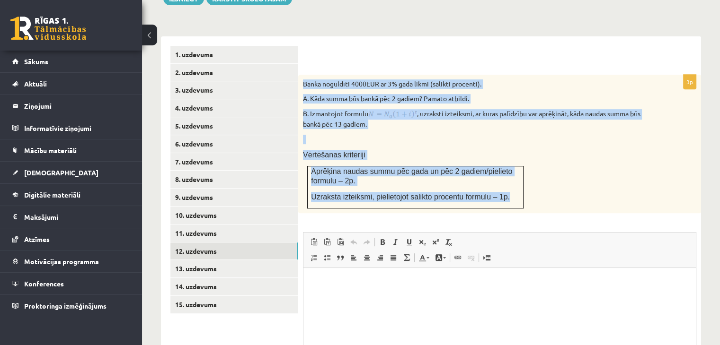
drag, startPoint x: 303, startPoint y: 60, endPoint x: 511, endPoint y: 180, distance: 240.0
click at [511, 180] on div "Bankā noguldīti 4000EUR ar 3% gada likmi (salikti procenti). A. Kāda summa būs …" at bounding box center [499, 144] width 403 height 139
copy div "Bankā noguldīti 4000EUR ar 3% gada likmi (salikti procenti). A. Kāda summa būs …"
click at [353, 151] on span "Vērtēšanas kritēriji" at bounding box center [334, 155] width 62 height 8
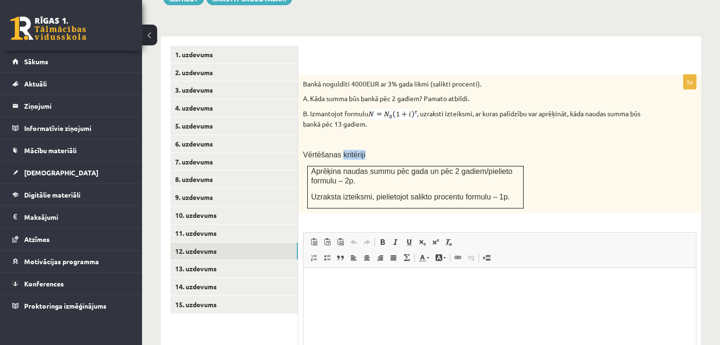
click at [353, 151] on span "Vērtēšanas kritēriji" at bounding box center [334, 155] width 62 height 8
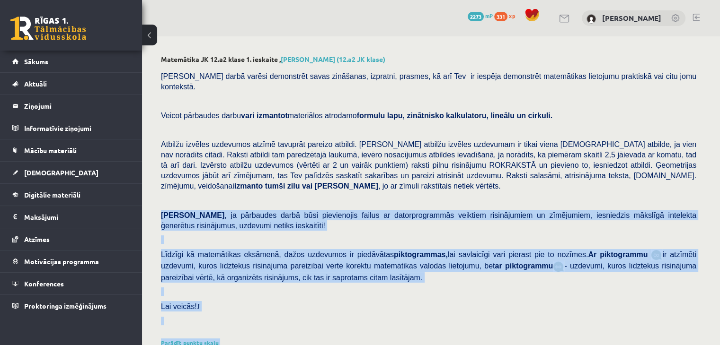
drag, startPoint x: 426, startPoint y: 119, endPoint x: 324, endPoint y: 177, distance: 117.6
click at [324, 196] on p at bounding box center [428, 200] width 535 height 9
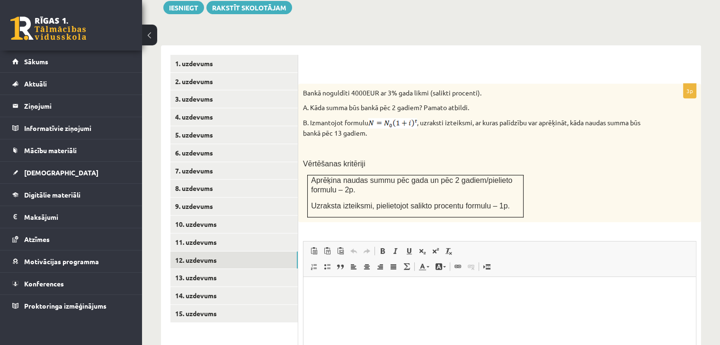
scroll to position [376, 0]
click at [216, 269] on link "13. uzdevums" at bounding box center [233, 278] width 127 height 18
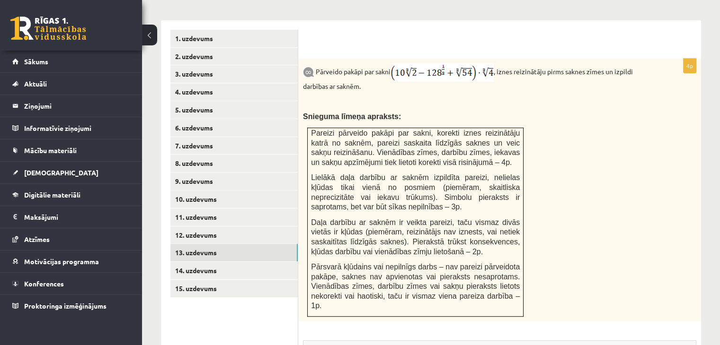
scroll to position [397, 0]
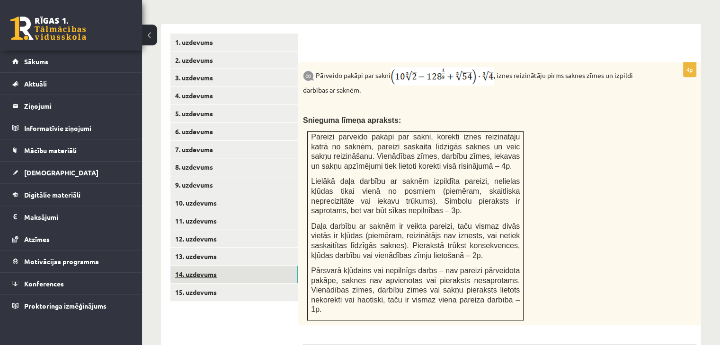
click at [261, 266] on link "14. uzdevums" at bounding box center [233, 275] width 127 height 18
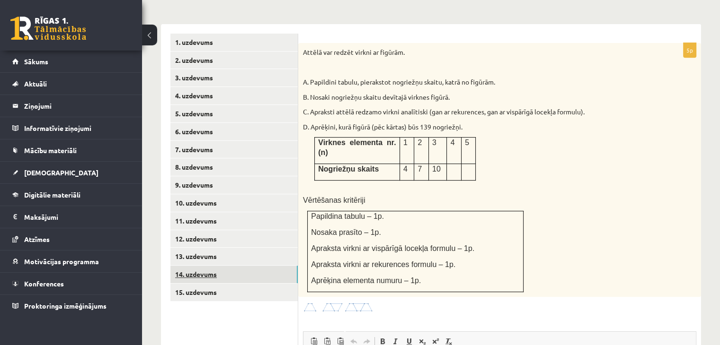
scroll to position [0, 0]
click at [257, 284] on link "15. uzdevums" at bounding box center [233, 293] width 127 height 18
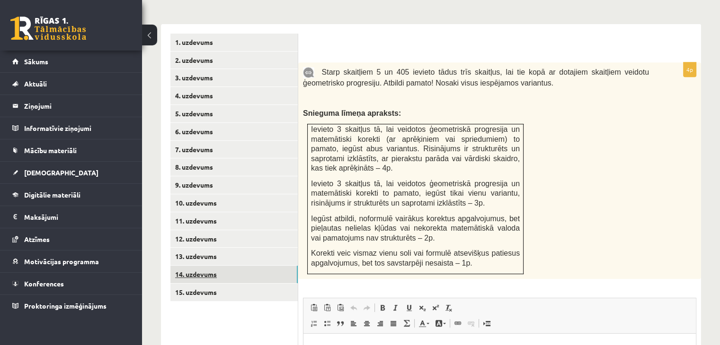
click at [264, 266] on link "14. uzdevums" at bounding box center [233, 275] width 127 height 18
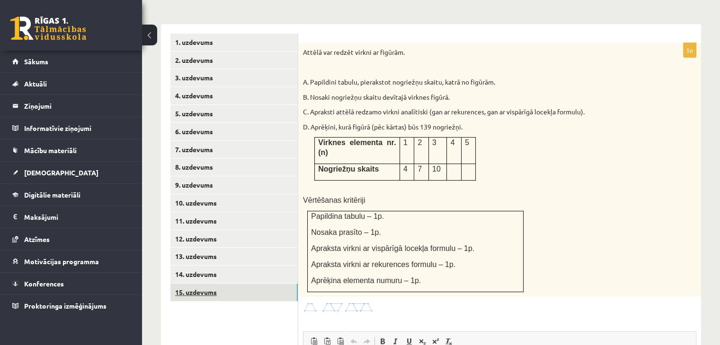
click at [254, 284] on link "15. uzdevums" at bounding box center [233, 293] width 127 height 18
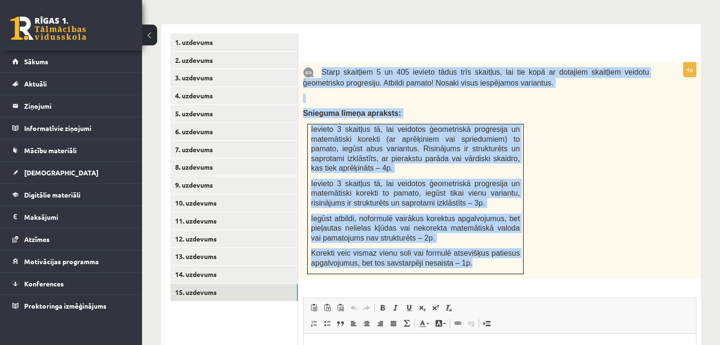
drag, startPoint x: 318, startPoint y: 47, endPoint x: 498, endPoint y: 242, distance: 265.9
click at [498, 242] on div "Starp skaitļiem 5 un 405 ievieto tādus trīs skaitļus, lai tie kopā ar dotajiem …" at bounding box center [499, 170] width 403 height 217
copy div "Starp skaitļiem 5 un 405 ievieto tādus trīs skaitļus, lai tie kopā ar dotajiem …"
click at [564, 201] on div "Starp skaitļiem 5 un 405 ievieto tādus trīs skaitļus, lai tie kopā ar dotajiem …" at bounding box center [499, 170] width 403 height 217
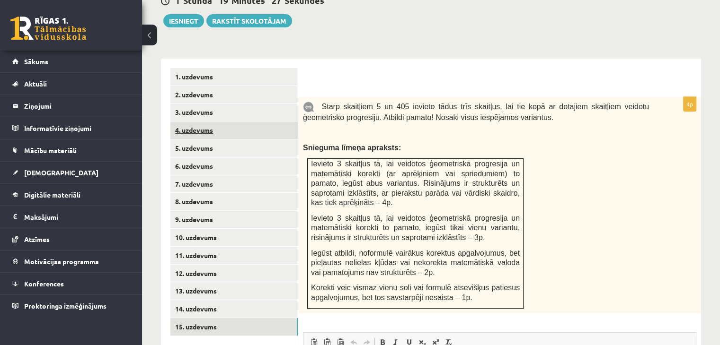
scroll to position [363, 0]
click at [387, 159] on span "Ievieto 3 skaitļus tā, lai veidotos ģeometriskā progresija un matemātiski korek…" at bounding box center [415, 182] width 209 height 47
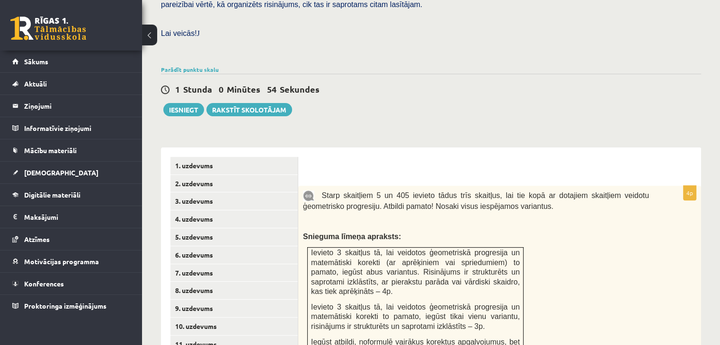
scroll to position [275, 0]
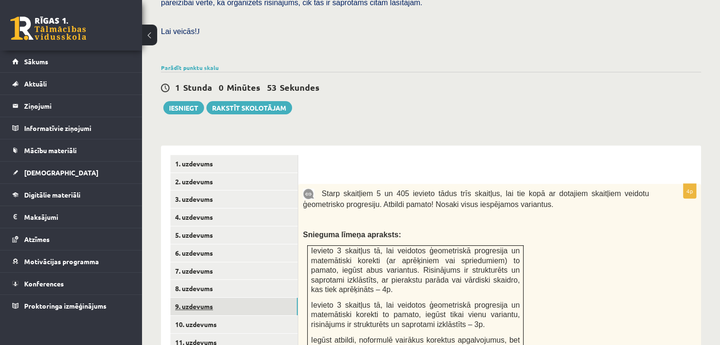
click at [182, 298] on link "9. uzdevums" at bounding box center [233, 307] width 127 height 18
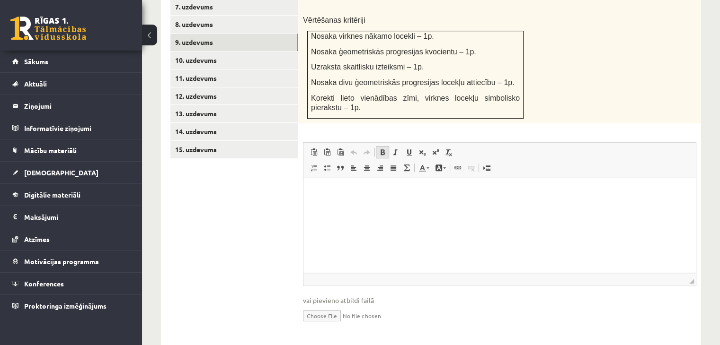
scroll to position [537, 0]
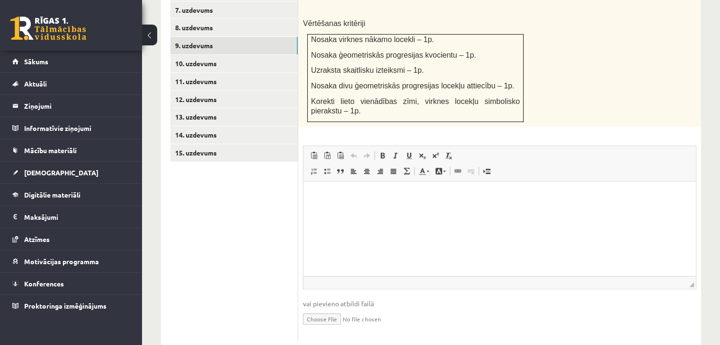
click at [319, 309] on input "file" at bounding box center [499, 318] width 393 height 19
click at [339, 328] on link "Iesniegtā atbilde" at bounding box center [328, 333] width 51 height 10
click at [326, 309] on input "file" at bounding box center [499, 318] width 393 height 19
type input "**********"
click at [349, 328] on link "Iesniegtā atbilde" at bounding box center [328, 333] width 51 height 10
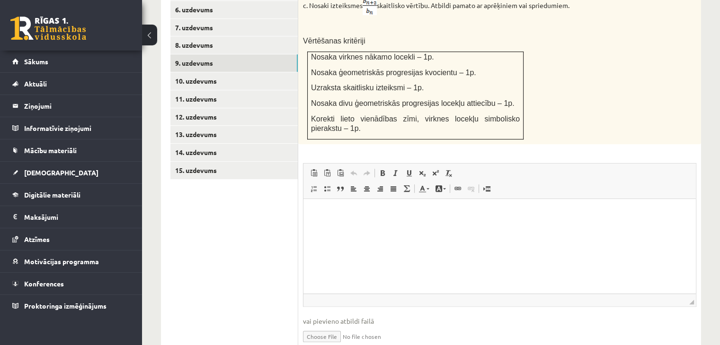
scroll to position [519, 0]
click at [352, 209] on p "Rich Text Editor, wiswyg-editor-user-answer-47024853213800" at bounding box center [499, 214] width 373 height 10
click at [269, 73] on link "10. uzdevums" at bounding box center [233, 82] width 127 height 18
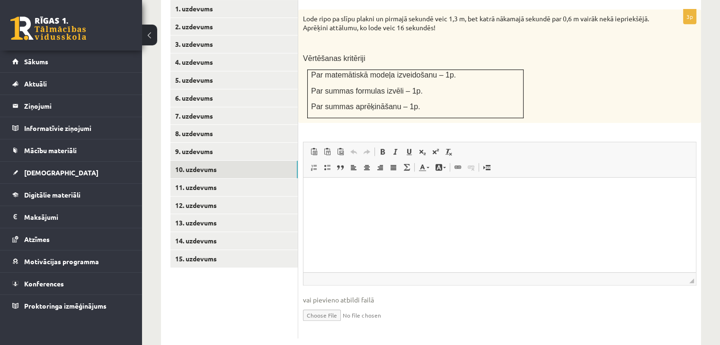
scroll to position [0, 0]
click at [322, 305] on input "file" at bounding box center [499, 314] width 393 height 19
type input "**********"
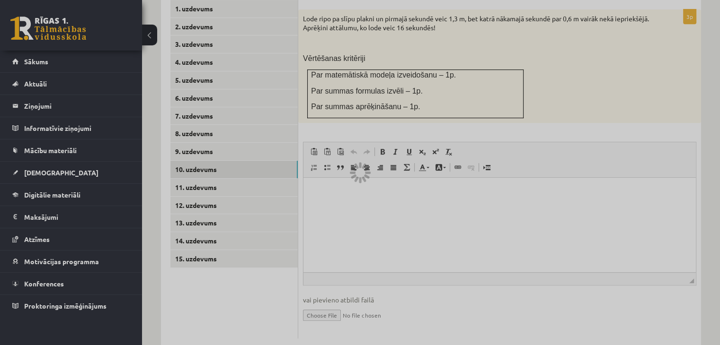
click at [367, 189] on div at bounding box center [360, 172] width 720 height 345
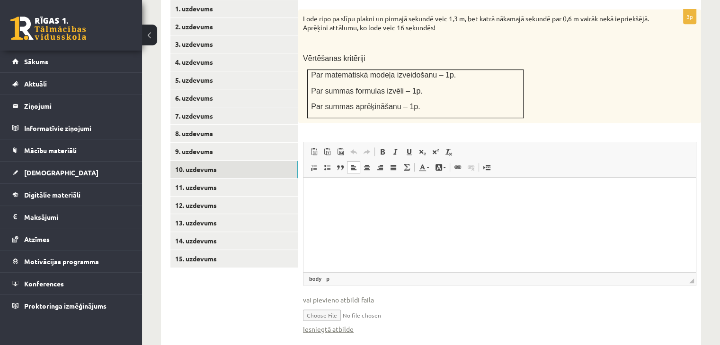
click at [363, 206] on html at bounding box center [499, 192] width 392 height 29
click at [343, 325] on link "Iesniegtā atbilde" at bounding box center [328, 330] width 51 height 10
click at [252, 179] on link "11. uzdevums" at bounding box center [233, 188] width 127 height 18
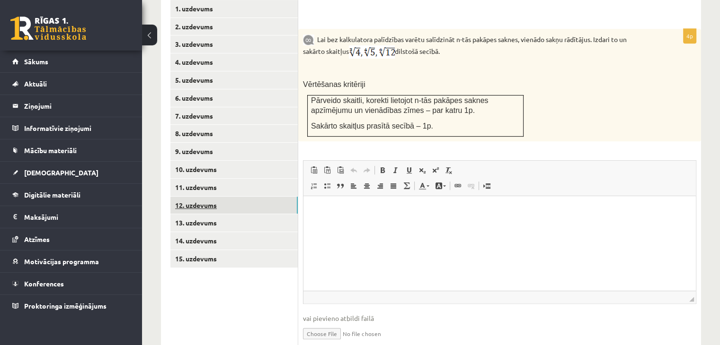
click at [276, 197] on link "12. uzdevums" at bounding box center [233, 206] width 127 height 18
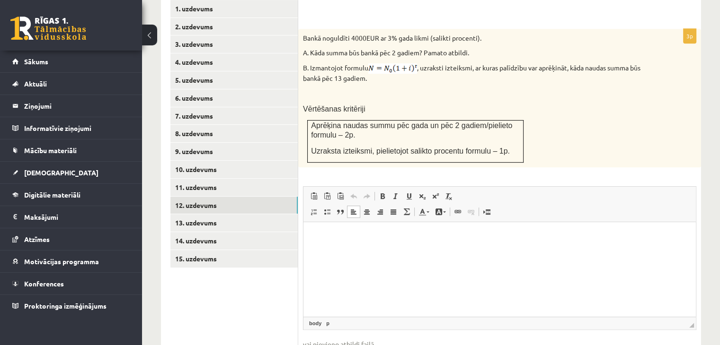
click at [364, 251] on html at bounding box center [499, 236] width 392 height 29
type input "**********"
click at [266, 179] on link "11. uzdevums" at bounding box center [233, 188] width 127 height 18
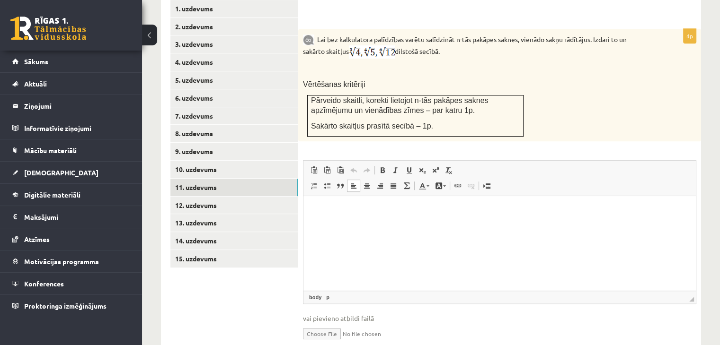
click at [349, 225] on html at bounding box center [499, 210] width 392 height 29
click at [319, 324] on input "file" at bounding box center [499, 333] width 393 height 19
type input "**********"
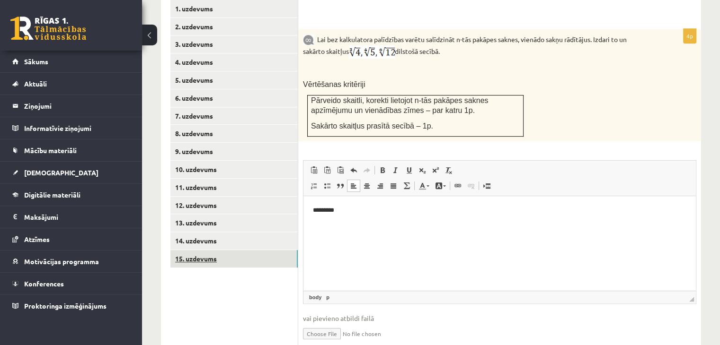
click at [273, 250] on link "15. uzdevums" at bounding box center [233, 259] width 127 height 18
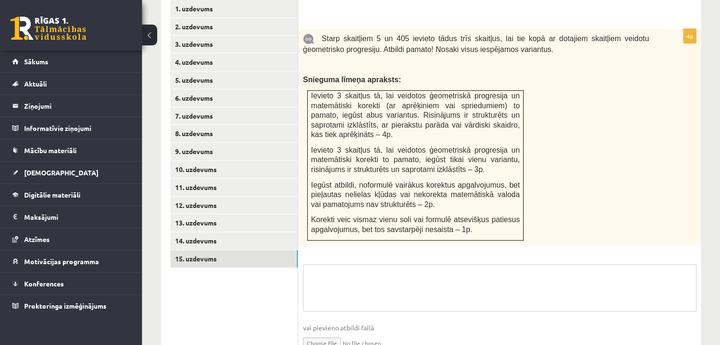
click at [357, 270] on textarea at bounding box center [499, 288] width 393 height 47
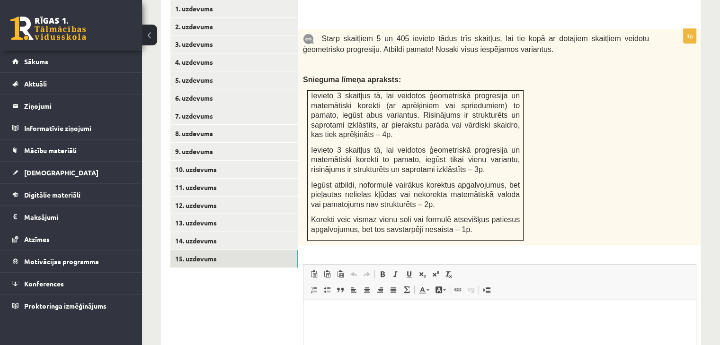
click at [364, 329] on html at bounding box center [499, 314] width 392 height 29
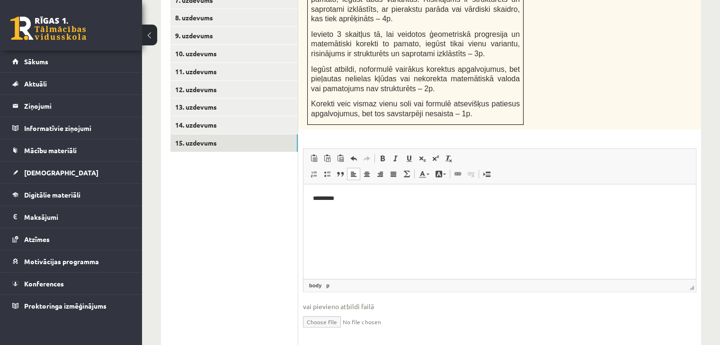
scroll to position [553, 0]
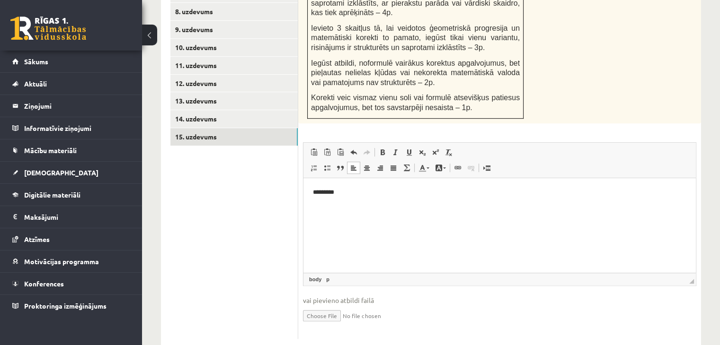
click at [333, 306] on input "file" at bounding box center [499, 315] width 393 height 19
type input "**********"
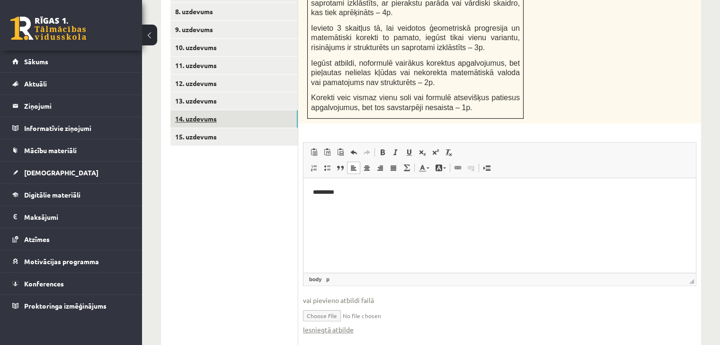
click at [248, 110] on link "14. uzdevums" at bounding box center [233, 119] width 127 height 18
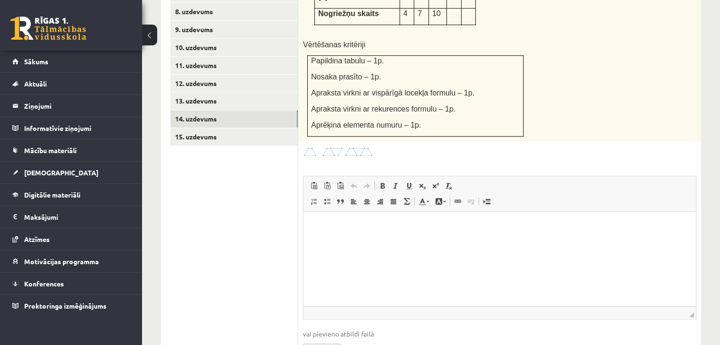
scroll to position [0, 0]
click at [254, 92] on link "13. uzdevums" at bounding box center [233, 101] width 127 height 18
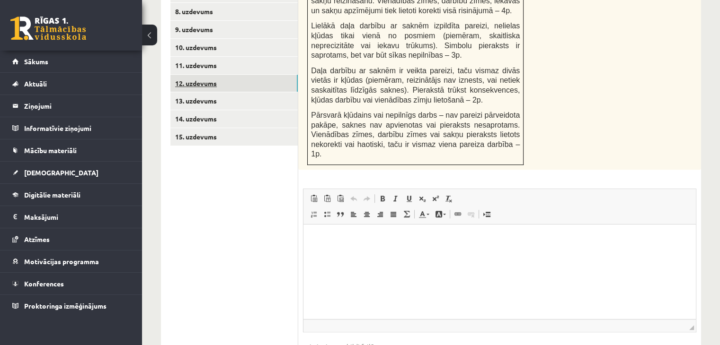
click at [260, 75] on link "12. uzdevums" at bounding box center [233, 84] width 127 height 18
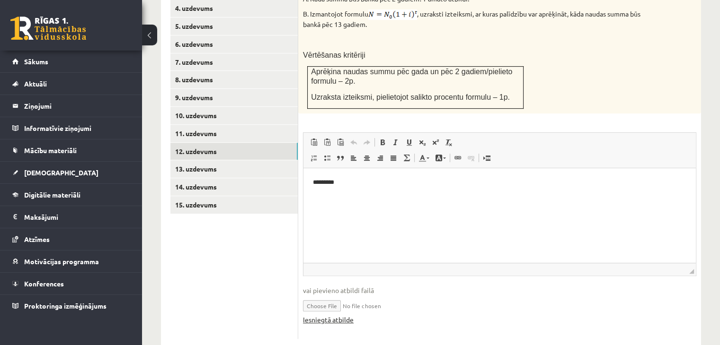
click at [333, 315] on link "Iesniegtā atbilde" at bounding box center [328, 320] width 51 height 10
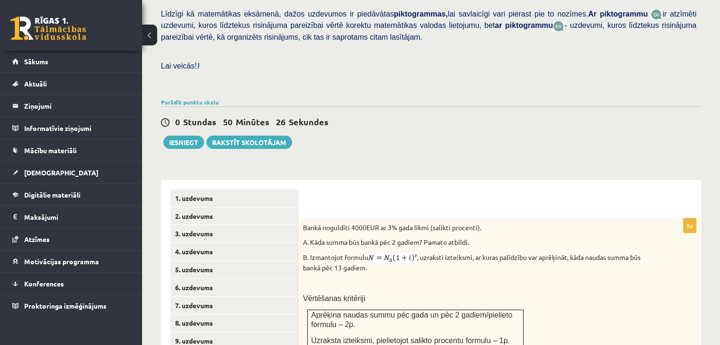
scroll to position [242, 0]
click at [183, 135] on button "Iesniegt" at bounding box center [183, 141] width 41 height 13
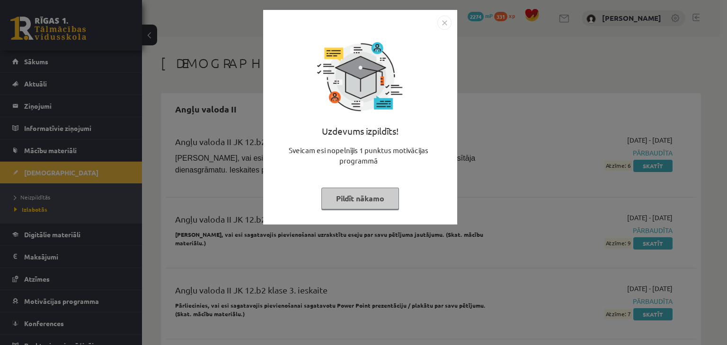
click at [359, 197] on button "Pildīt nākamo" at bounding box center [360, 199] width 78 height 22
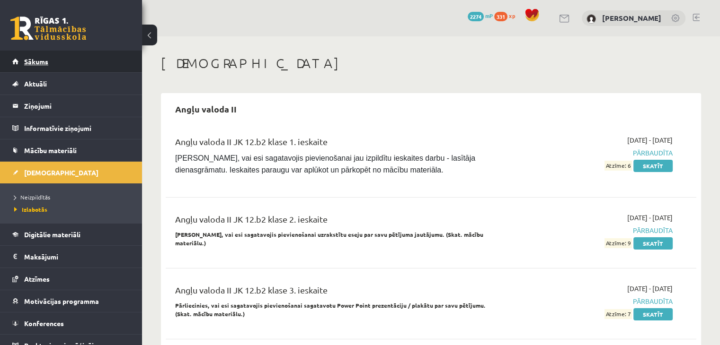
click at [91, 63] on link "Sākums" at bounding box center [71, 62] width 118 height 22
